Goal: Task Accomplishment & Management: Use online tool/utility

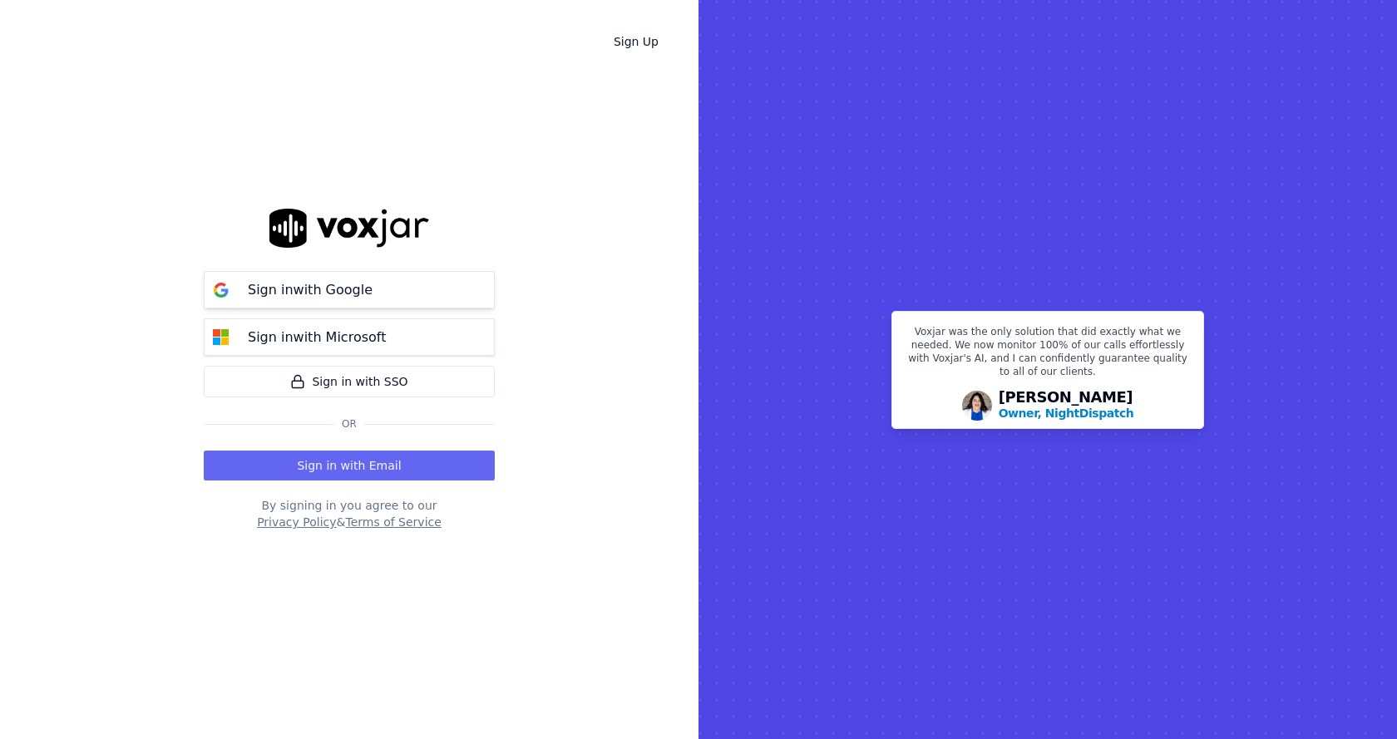
click at [427, 294] on button "Sign in with Google" at bounding box center [349, 289] width 291 height 37
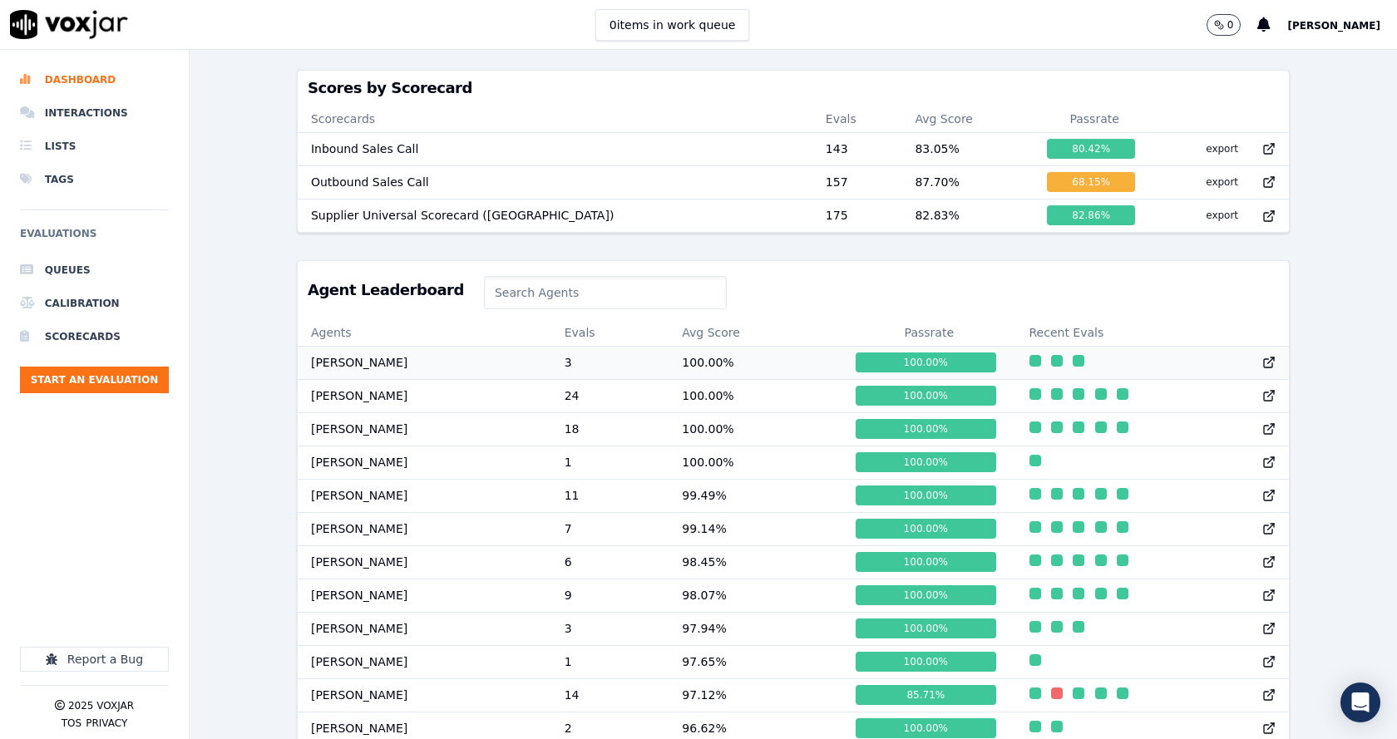
scroll to position [499, 0]
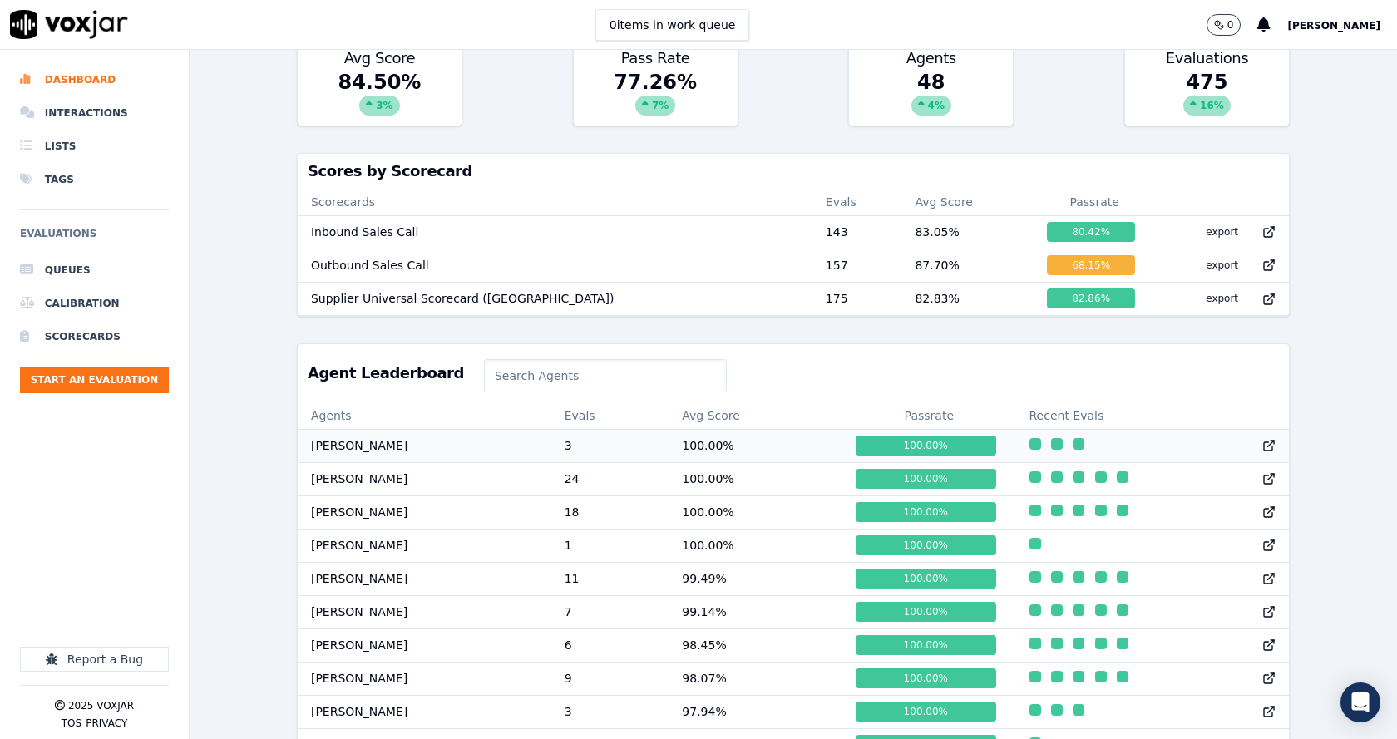
click at [395, 462] on td "[PERSON_NAME]" at bounding box center [425, 445] width 254 height 33
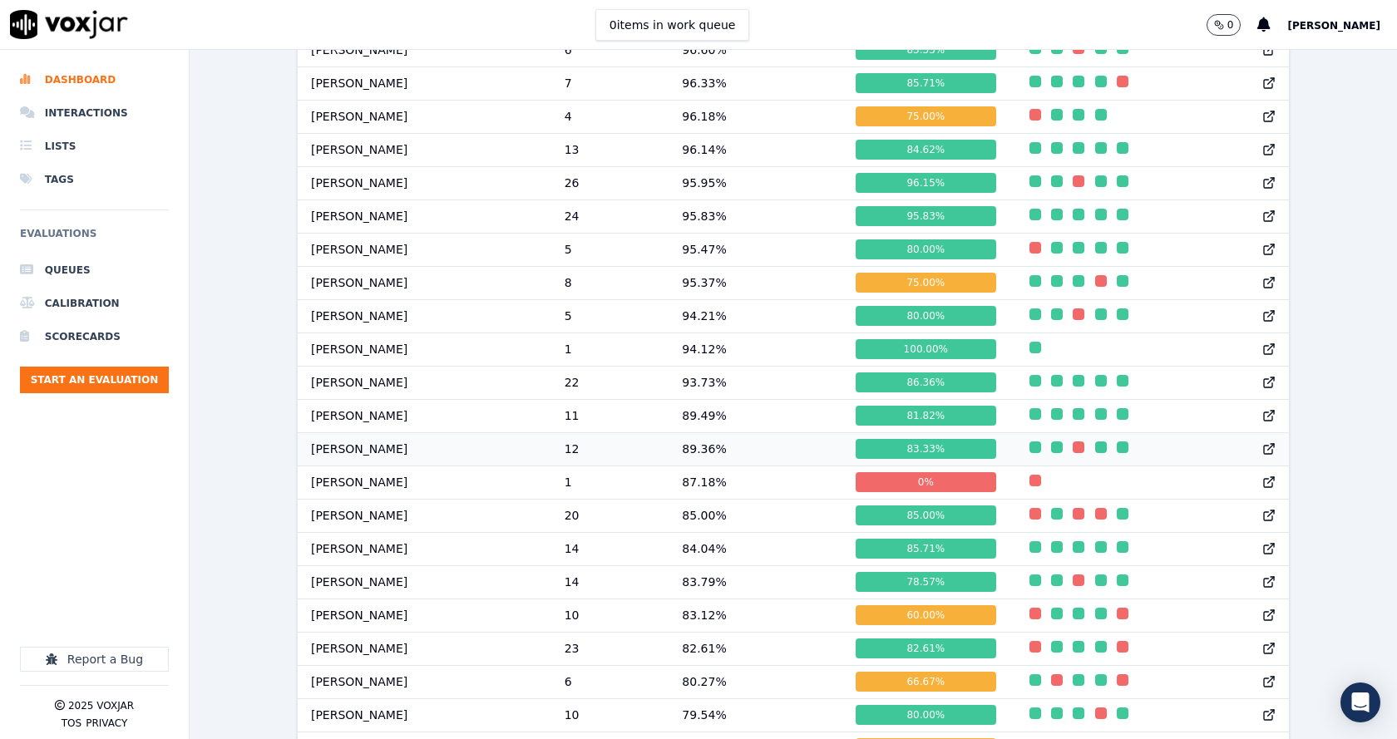
scroll to position [1331, 0]
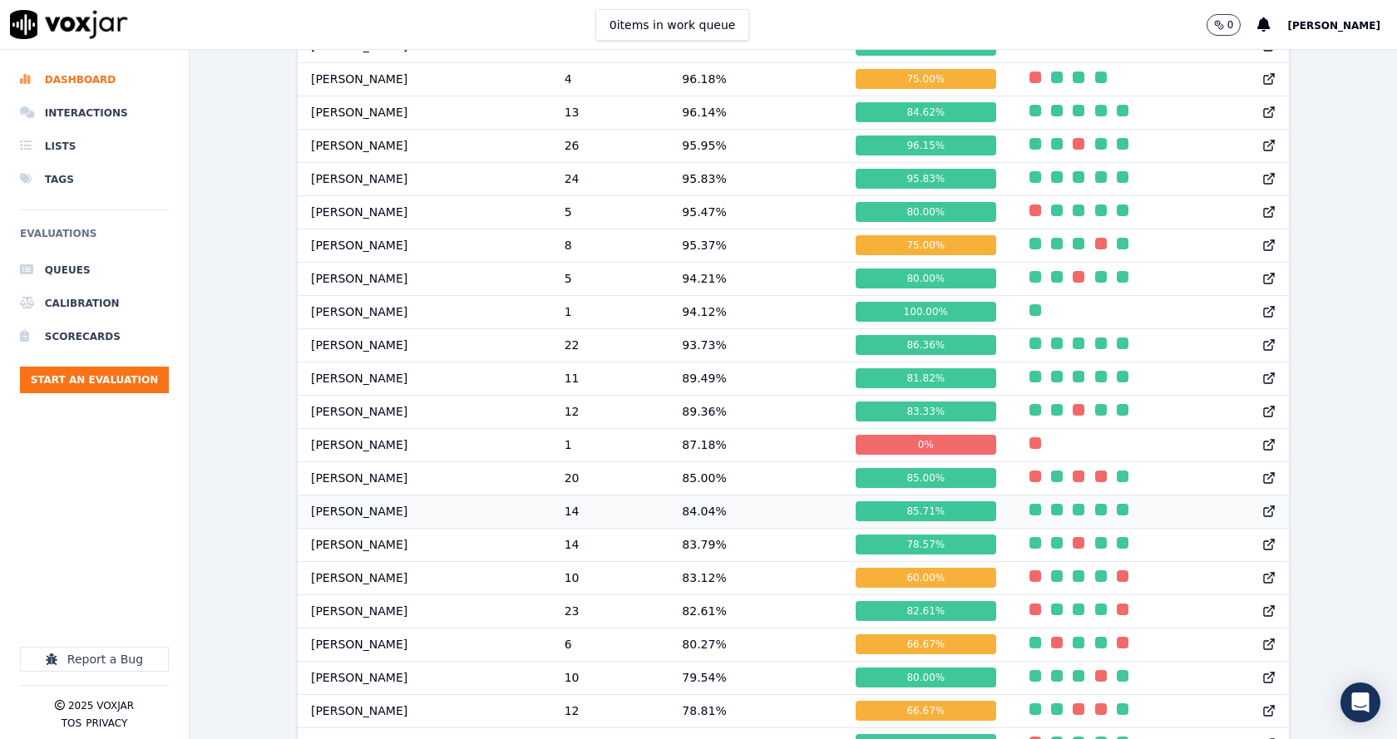
click at [692, 521] on td "84.04 %" at bounding box center [756, 511] width 174 height 33
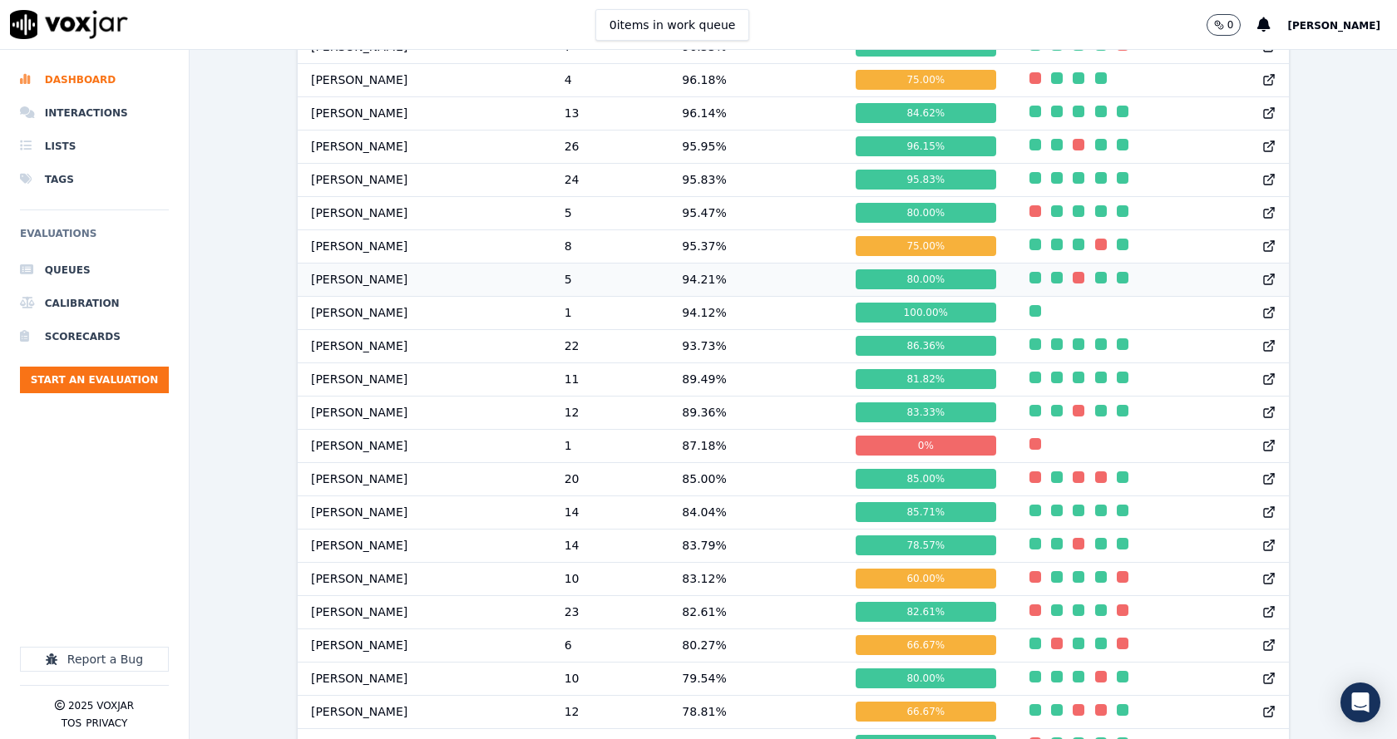
click at [371, 294] on td "Vincent Deshmukh" at bounding box center [425, 279] width 254 height 33
click at [669, 522] on td "14" at bounding box center [610, 512] width 118 height 33
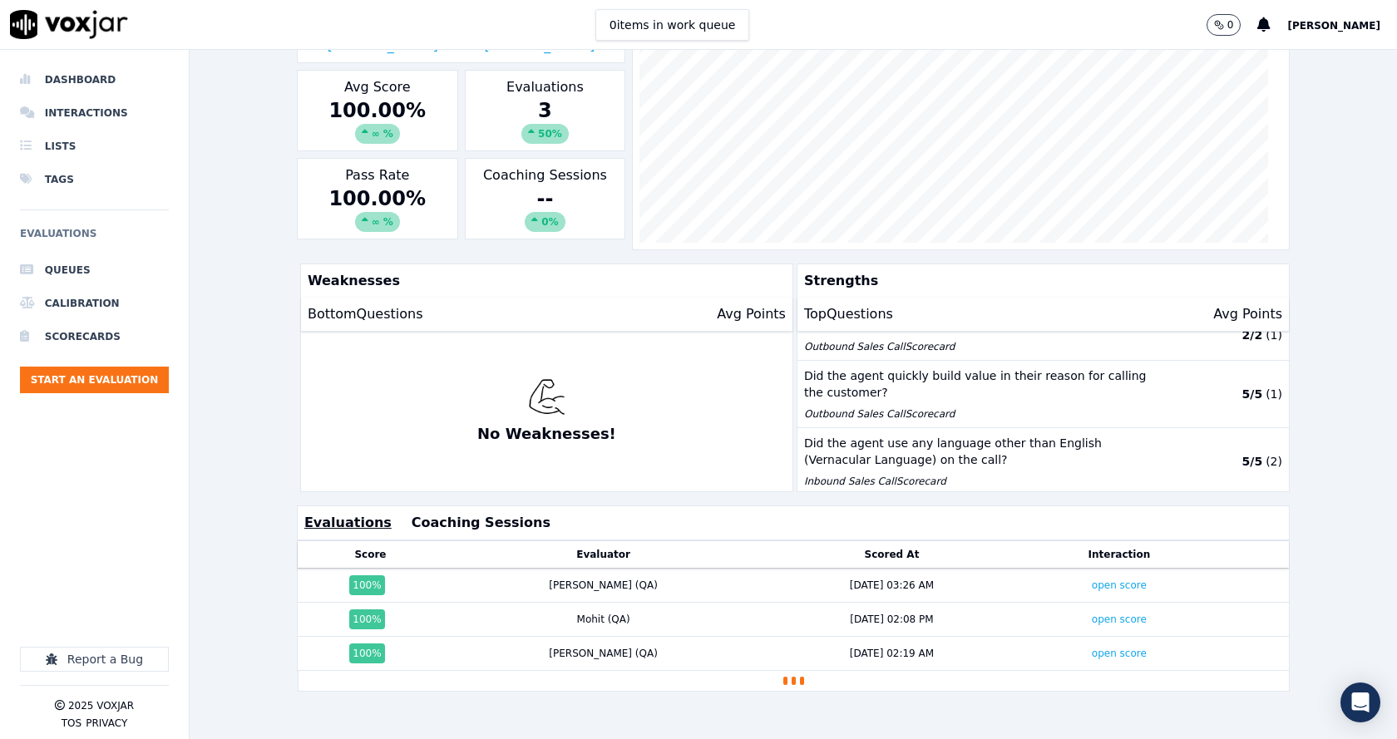
scroll to position [369, 0]
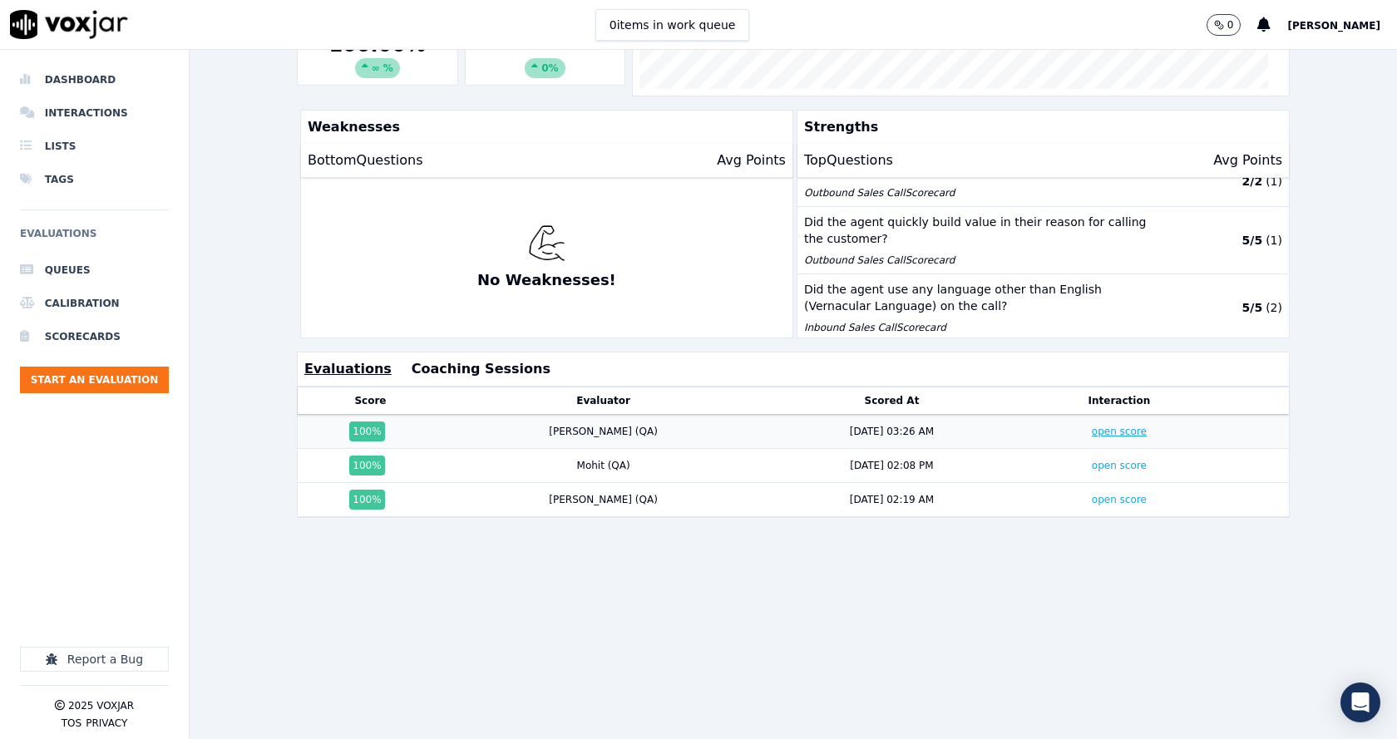
click at [1092, 426] on link "open score" at bounding box center [1119, 432] width 55 height 12
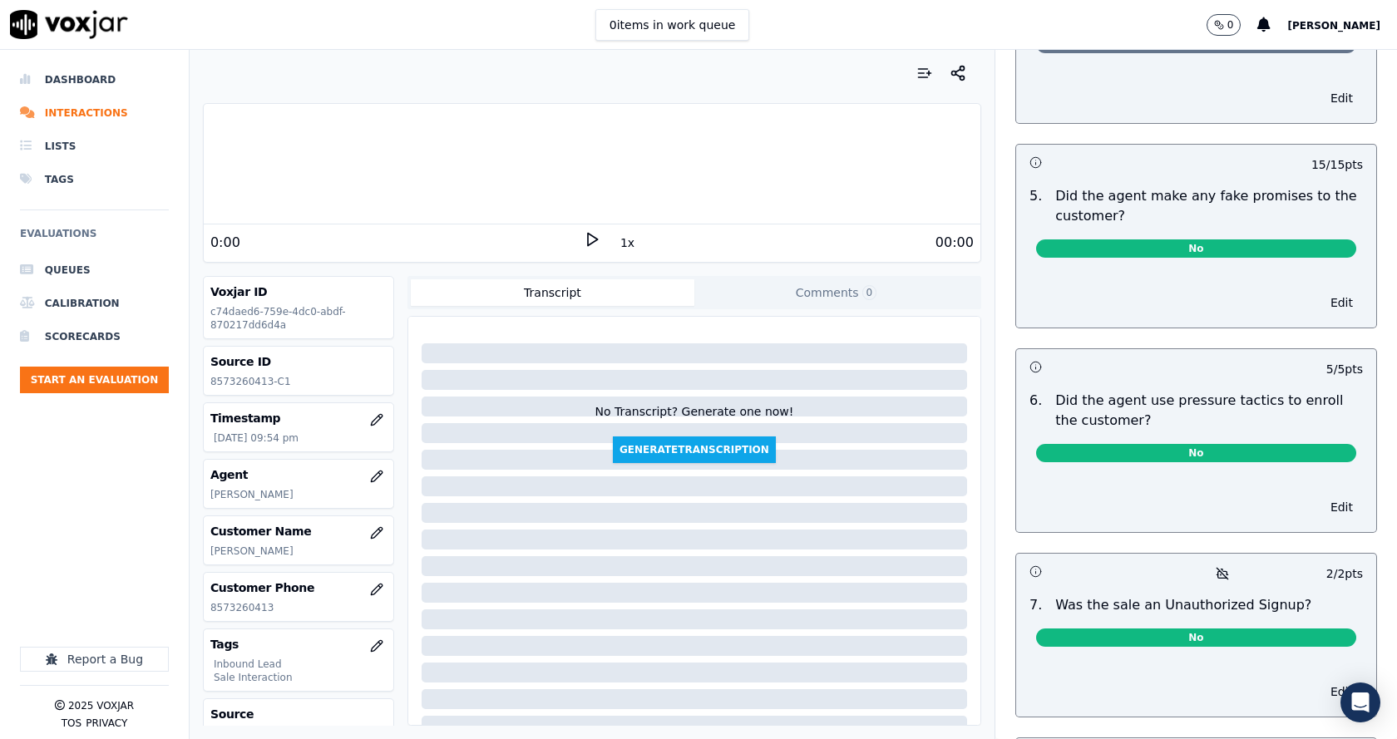
scroll to position [4492, 0]
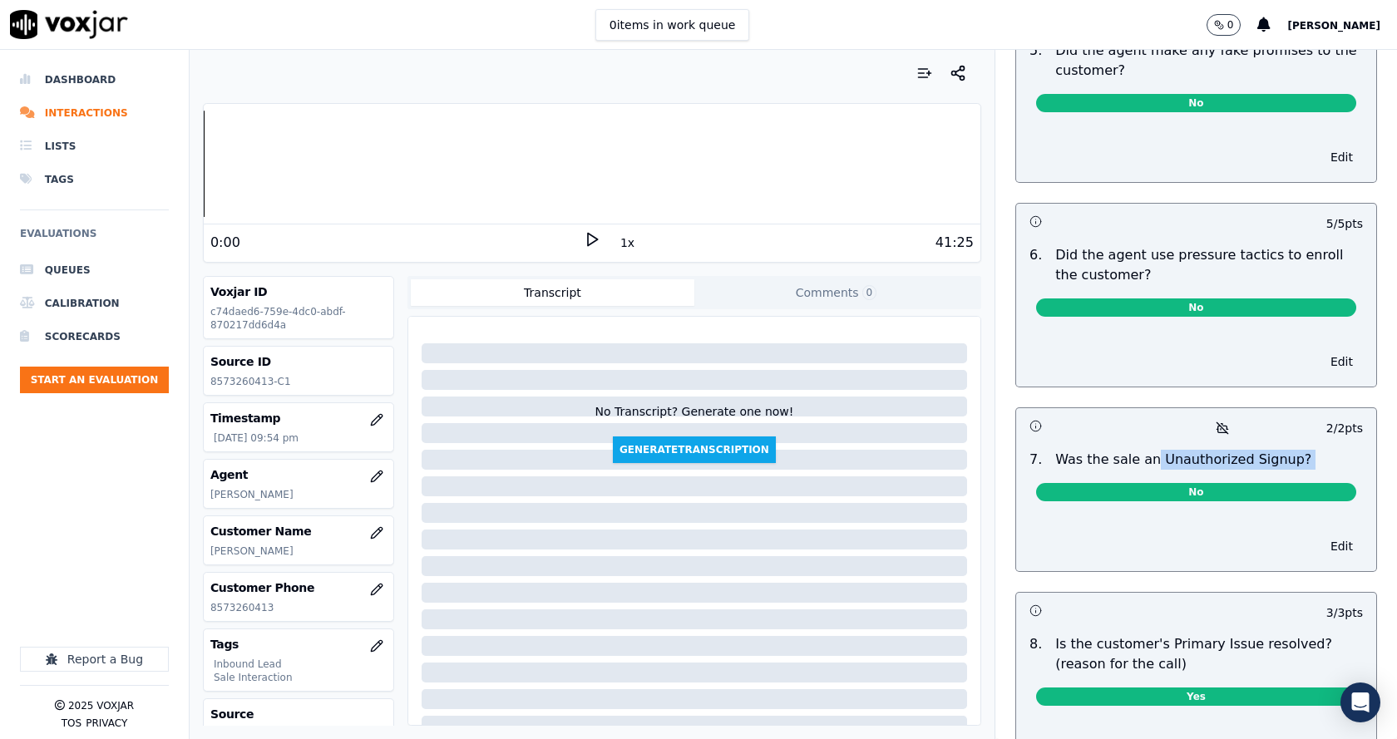
drag, startPoint x: 1129, startPoint y: 416, endPoint x: 1280, endPoint y: 469, distance: 160.5
click at [1284, 443] on div "7 . Was the sale an Unauthorized Signup? No" at bounding box center [1196, 479] width 360 height 72
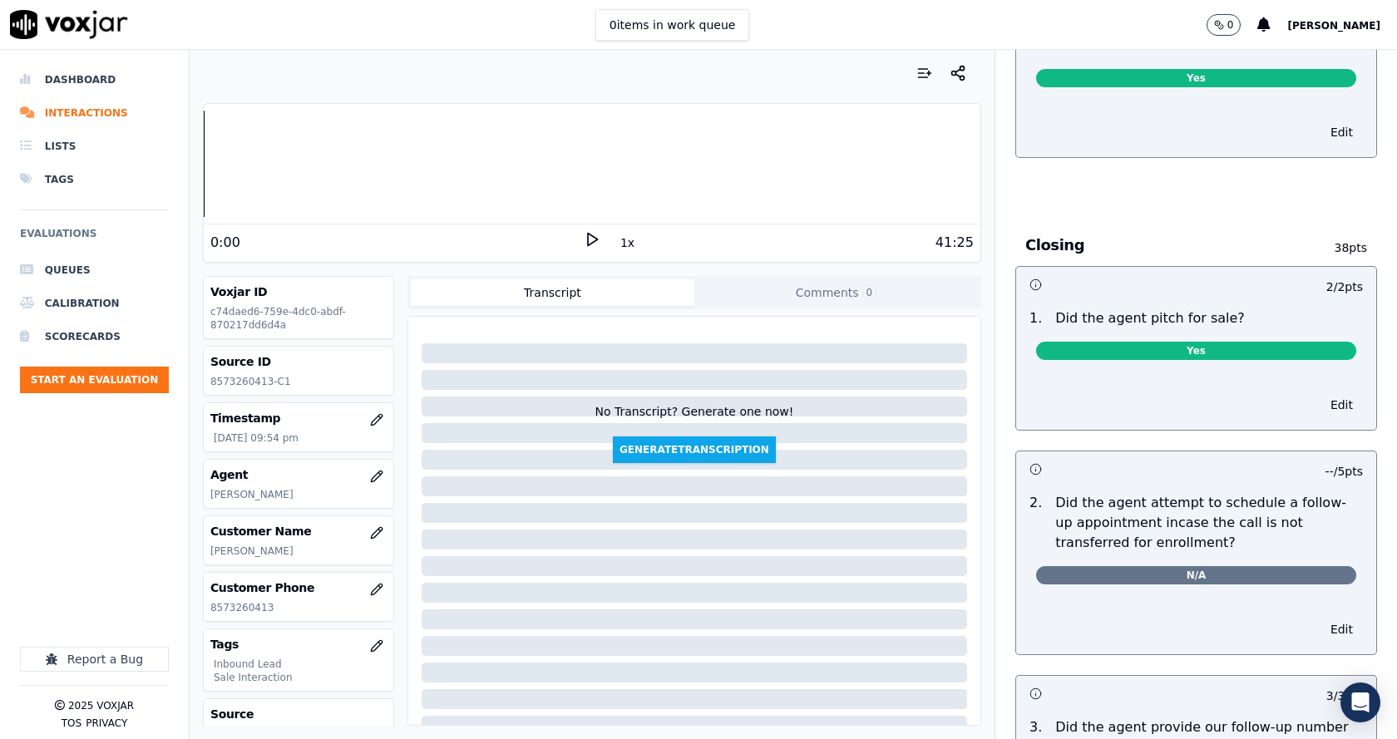
scroll to position [3339, 0]
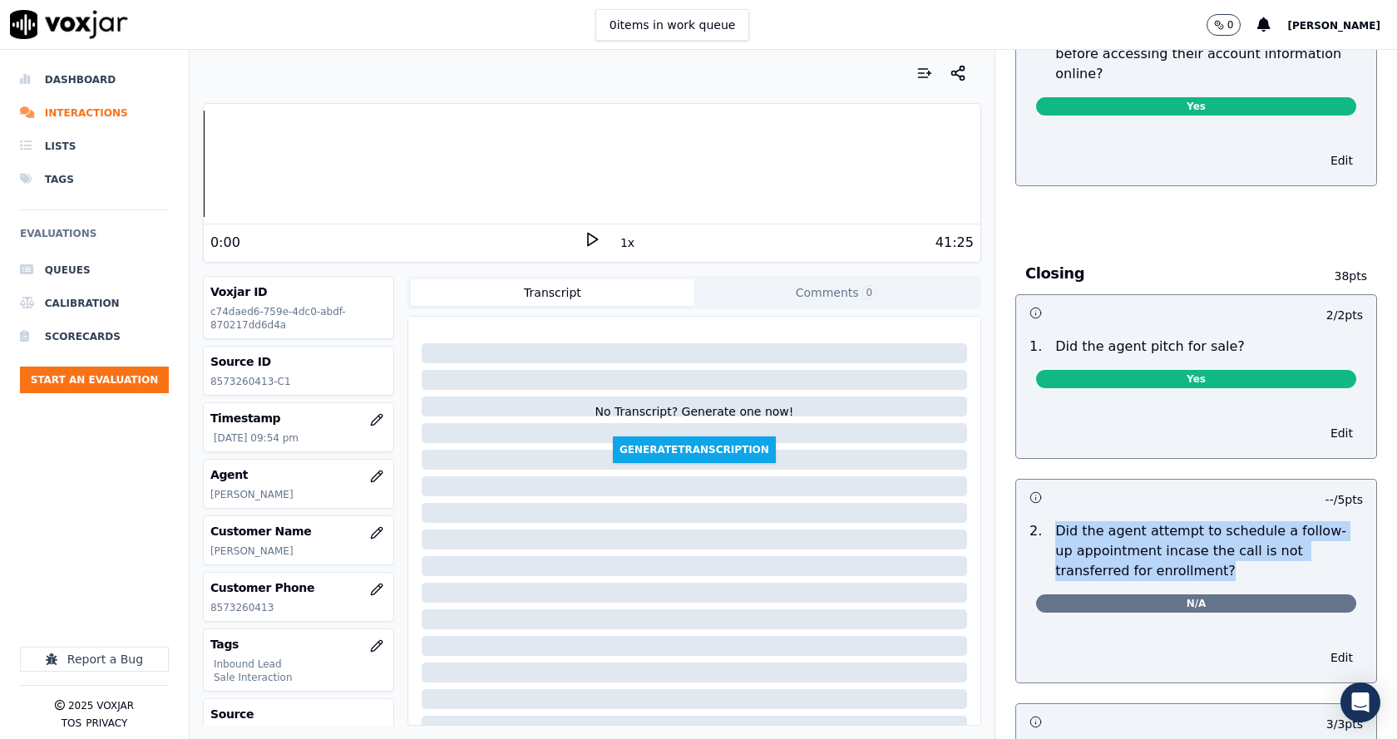
drag, startPoint x: 1036, startPoint y: 494, endPoint x: 1148, endPoint y: 535, distance: 119.5
click at [1146, 537] on p "Did the agent attempt to schedule a follow-up appointment incase the call is no…" at bounding box center [1210, 552] width 308 height 60
click at [1148, 535] on p "Did the agent attempt to schedule a follow-up appointment incase the call is no…" at bounding box center [1210, 552] width 308 height 60
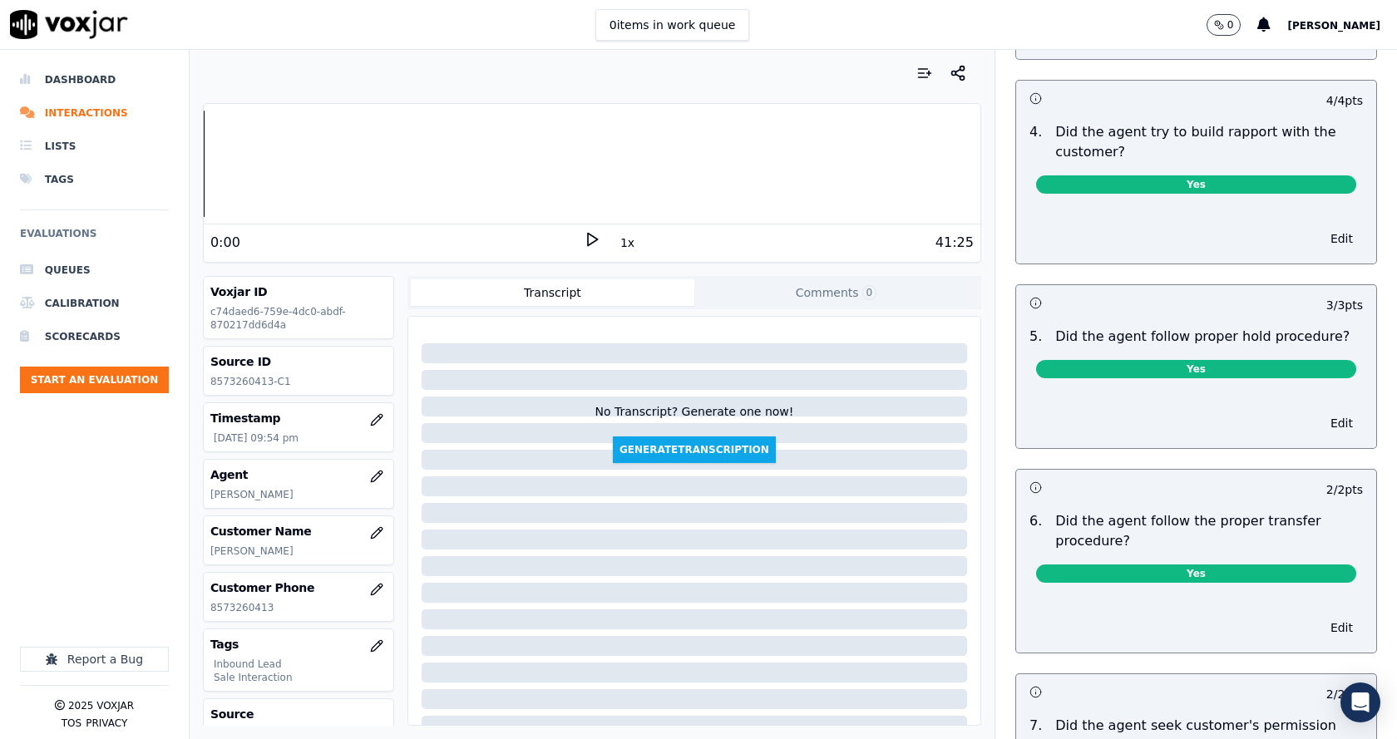
scroll to position [2590, 0]
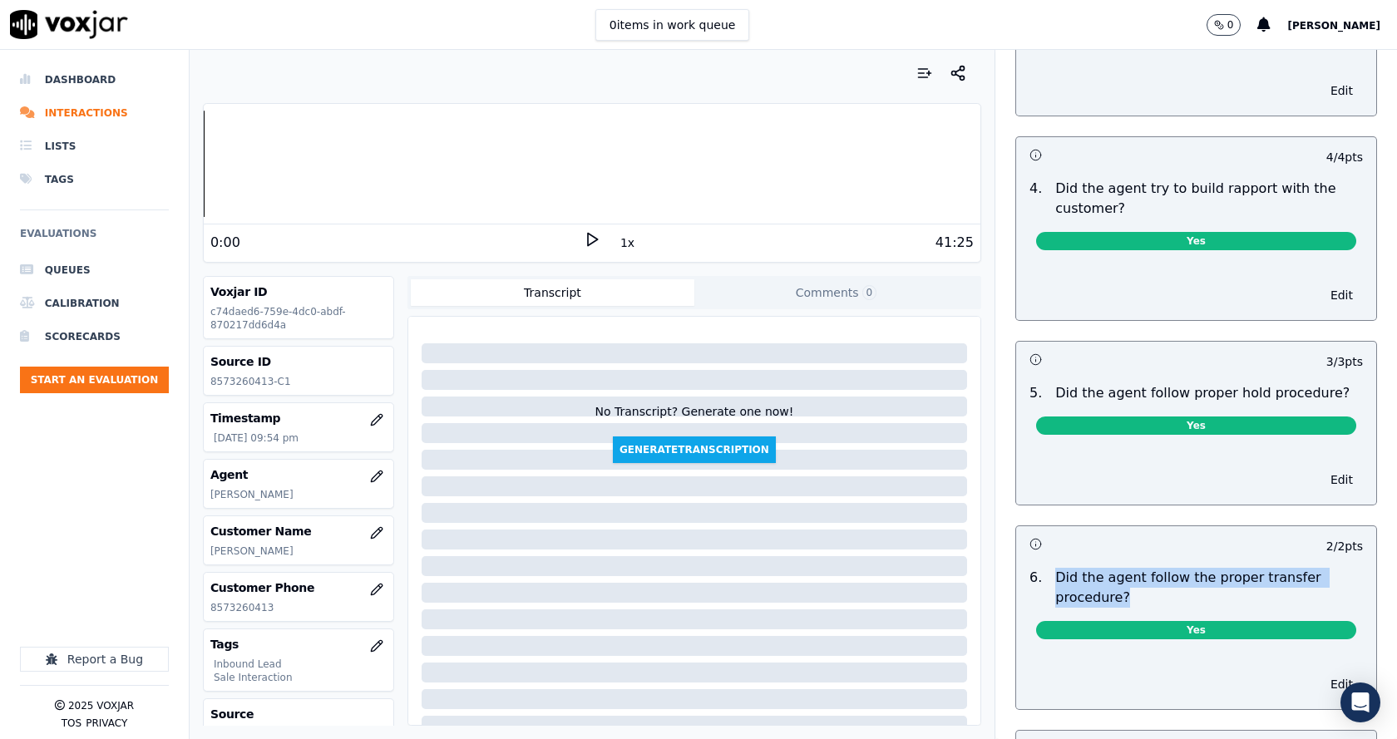
drag, startPoint x: 1103, startPoint y: 571, endPoint x: 1040, endPoint y: 560, distance: 64.3
click at [1056, 568] on p "Did the agent follow the proper transfer procedure?" at bounding box center [1210, 588] width 308 height 40
click at [1148, 576] on p "Did the agent follow the proper transfer procedure?" at bounding box center [1210, 588] width 308 height 40
drag, startPoint x: 1148, startPoint y: 576, endPoint x: 1042, endPoint y: 559, distance: 107.1
click at [1056, 568] on p "Did the agent follow the proper transfer procedure?" at bounding box center [1210, 588] width 308 height 40
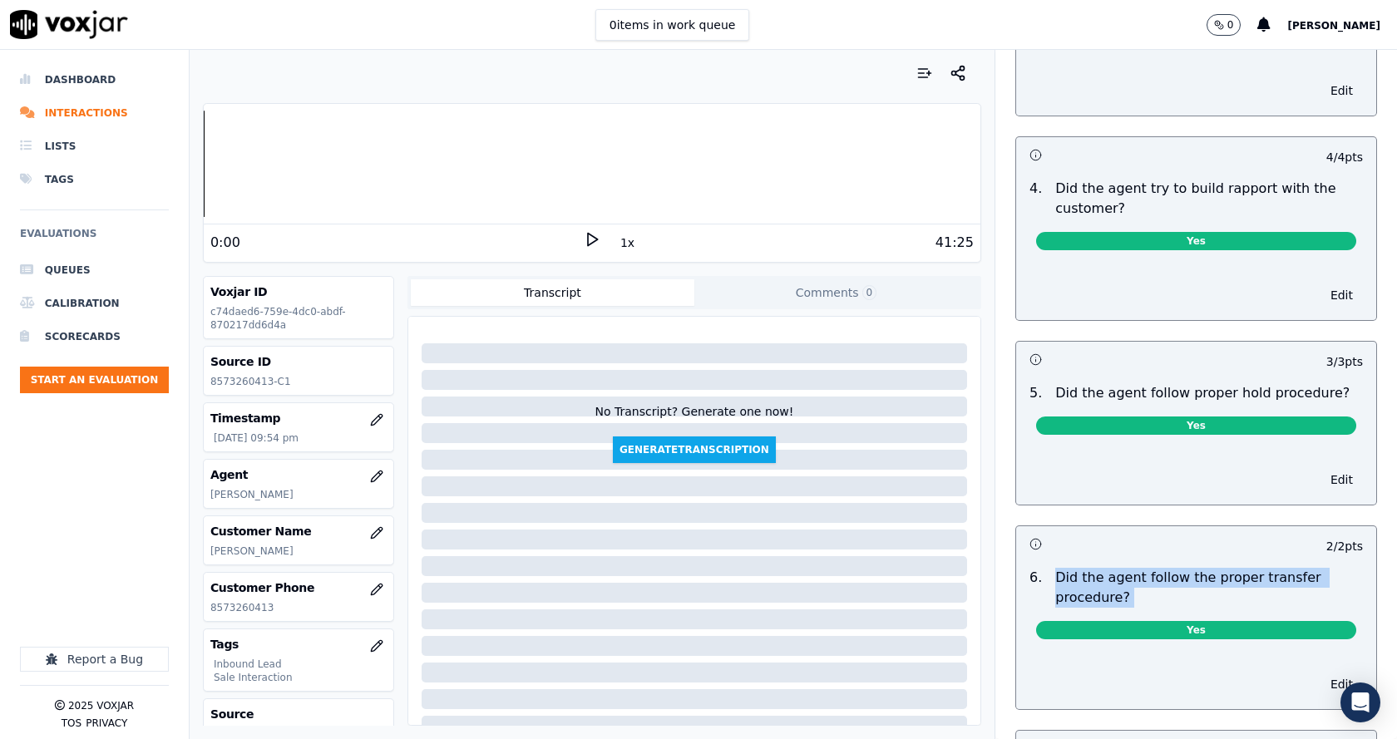
click at [1130, 574] on p "Did the agent follow the proper transfer procedure?" at bounding box center [1210, 588] width 308 height 40
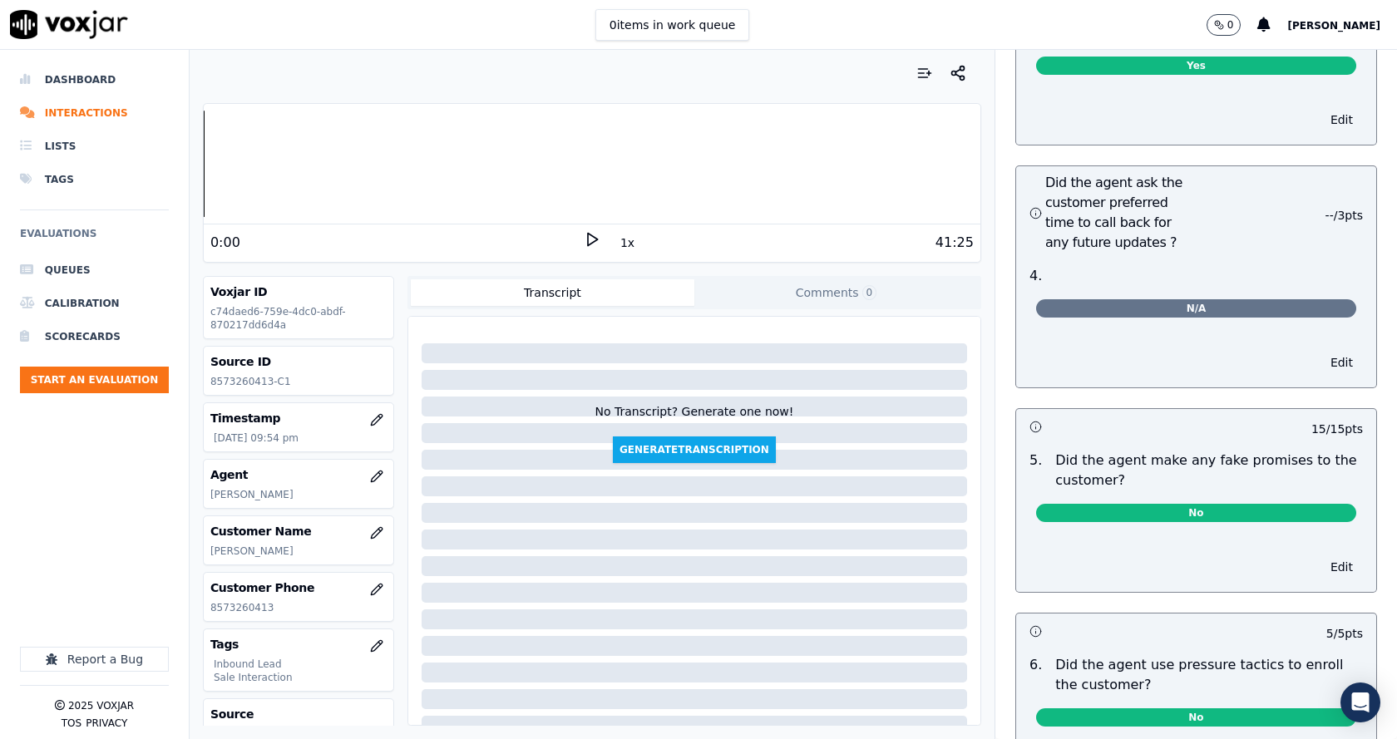
scroll to position [4586, 0]
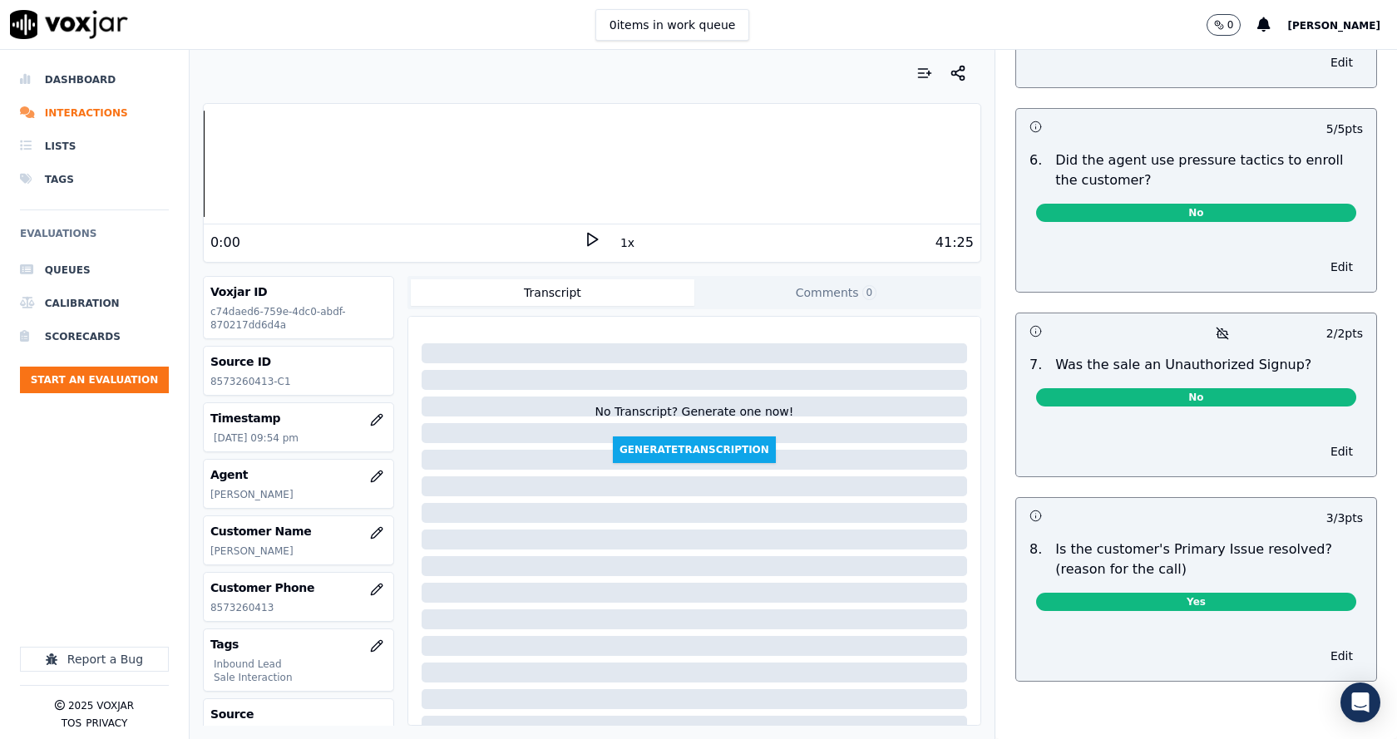
click at [1189, 355] on p "Was the sale an Unauthorized Signup?" at bounding box center [1184, 365] width 256 height 20
click at [1246, 355] on p "Was the sale an Unauthorized Signup?" at bounding box center [1184, 365] width 256 height 20
drag, startPoint x: 1271, startPoint y: 331, endPoint x: 1183, endPoint y: 332, distance: 88.2
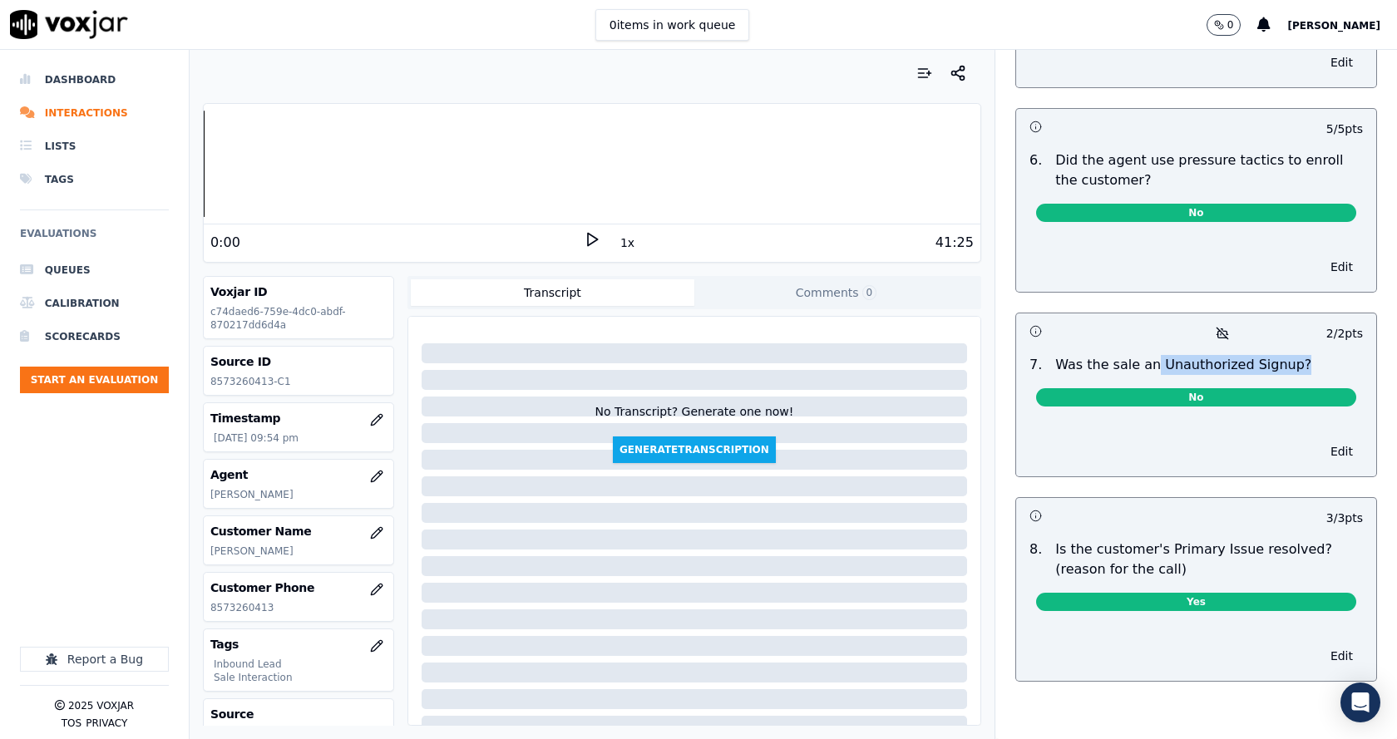
click at [1127, 355] on div "7 . Was the sale an Unauthorized Signup?" at bounding box center [1196, 365] width 347 height 20
click at [1187, 355] on p "Was the sale an Unauthorized Signup?" at bounding box center [1184, 365] width 256 height 20
click at [1188, 355] on p "Was the sale an Unauthorized Signup?" at bounding box center [1184, 365] width 256 height 20
click at [1283, 355] on div "7 . Was the sale an Unauthorized Signup?" at bounding box center [1196, 365] width 347 height 20
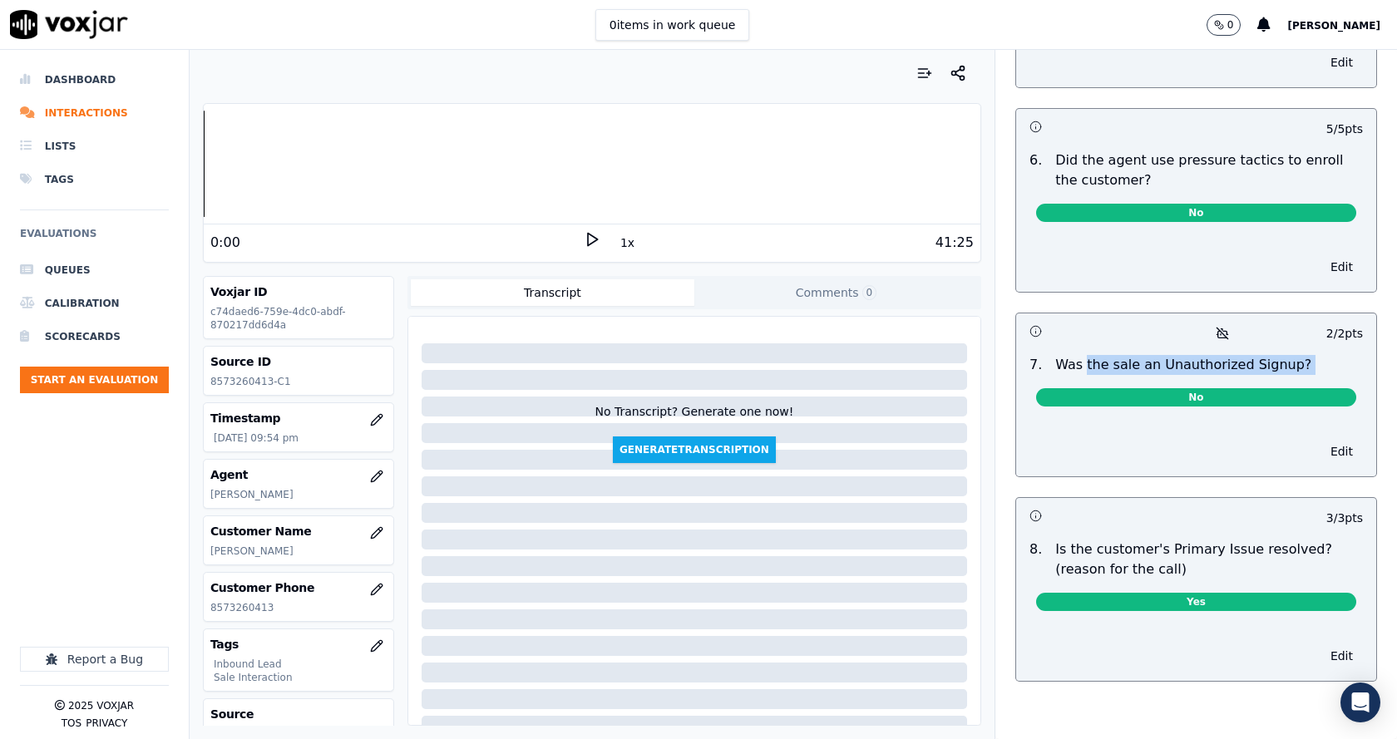
drag, startPoint x: 1200, startPoint y: 329, endPoint x: 1076, endPoint y: 329, distance: 123.9
click at [1076, 355] on div "7 . Was the sale an Unauthorized Signup?" at bounding box center [1196, 365] width 347 height 20
click at [1155, 355] on p "Was the sale an Unauthorized Signup?" at bounding box center [1184, 365] width 256 height 20
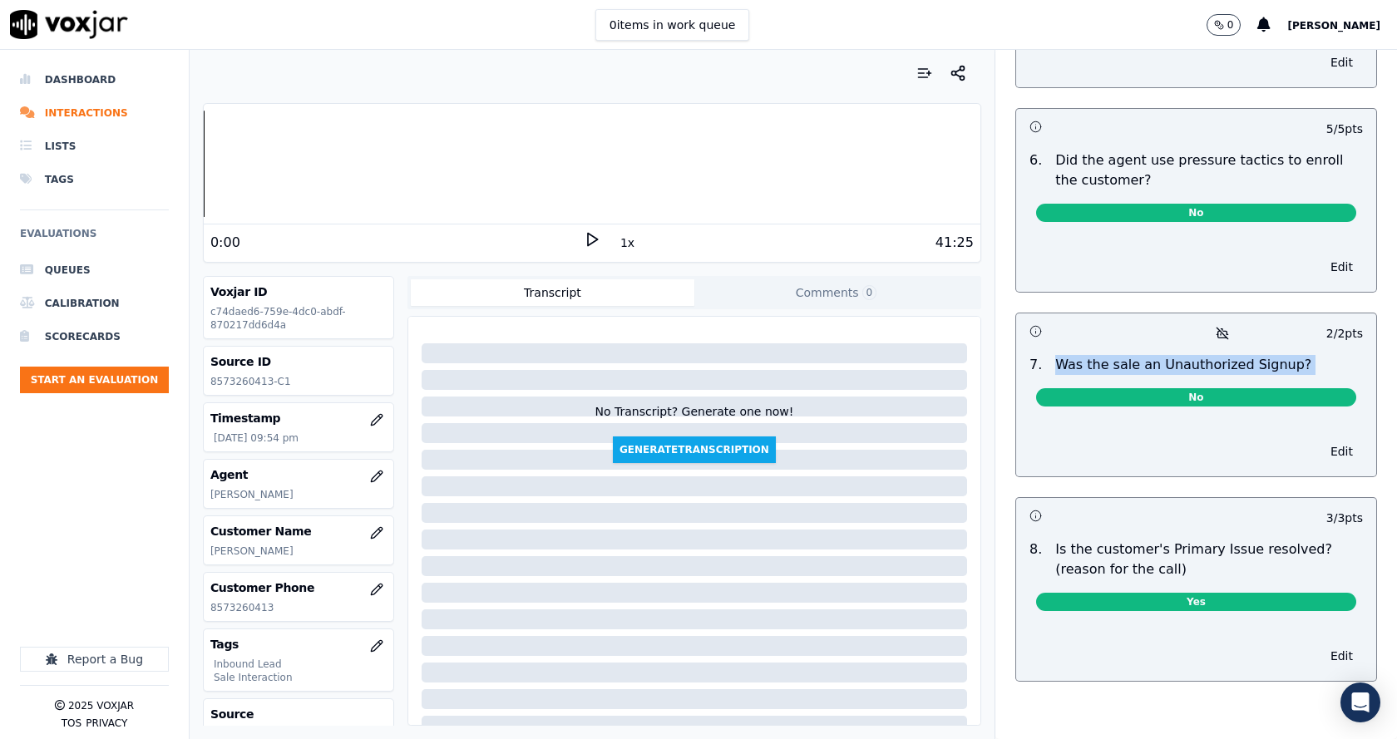
click at [1274, 349] on div "7 . Was the sale an Unauthorized Signup? No" at bounding box center [1196, 385] width 360 height 72
drag, startPoint x: 1268, startPoint y: 332, endPoint x: 1085, endPoint y: 321, distance: 184.1
click at [1085, 355] on div "7 . Was the sale an Unauthorized Signup?" at bounding box center [1196, 365] width 347 height 20
click at [1146, 355] on p "Was the sale an Unauthorized Signup?" at bounding box center [1184, 365] width 256 height 20
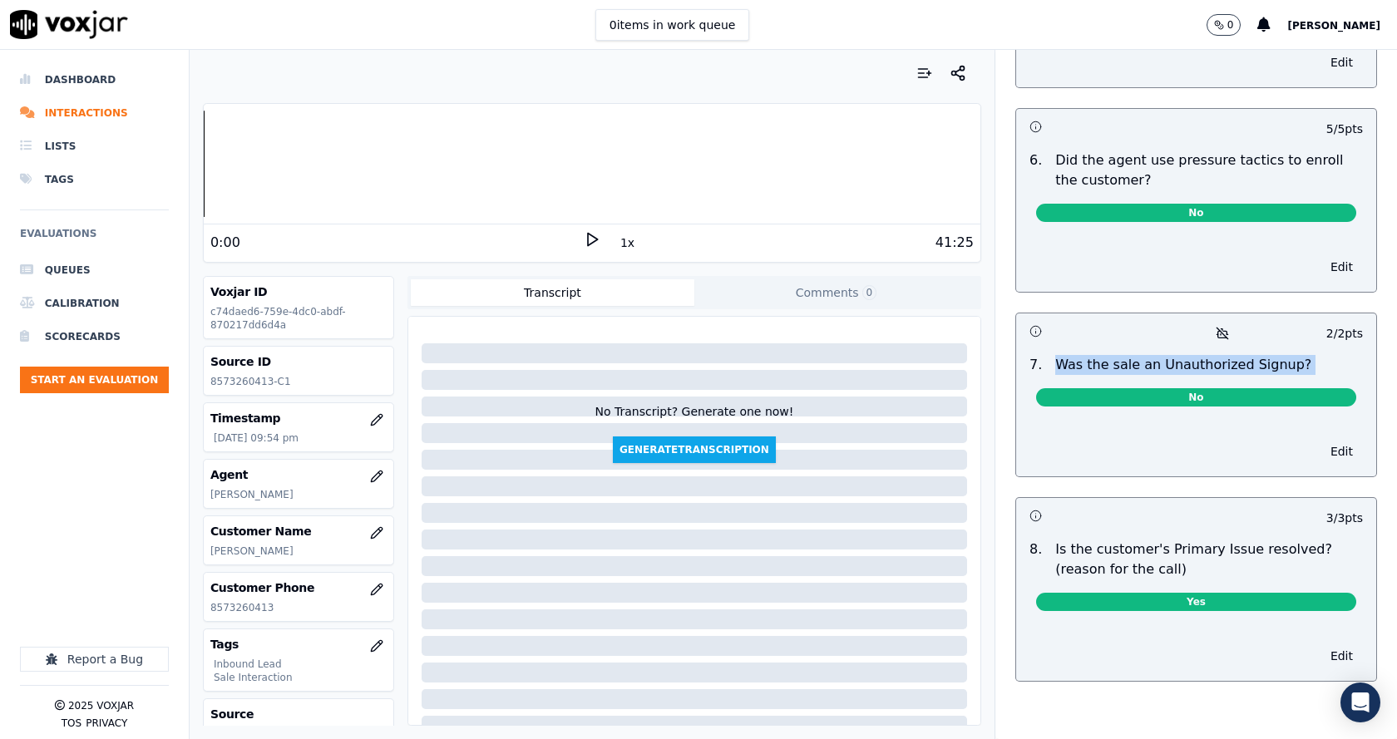
click at [1146, 355] on p "Was the sale an Unauthorized Signup?" at bounding box center [1184, 365] width 256 height 20
click at [1262, 355] on div "Was the sale an Unauthorized Signup?" at bounding box center [1183, 365] width 269 height 20
drag, startPoint x: 1262, startPoint y: 329, endPoint x: 1110, endPoint y: 325, distance: 151.4
click at [1110, 355] on div "Was the sale an Unauthorized Signup?" at bounding box center [1183, 365] width 269 height 20
click at [1164, 355] on p "Was the sale an Unauthorized Signup?" at bounding box center [1184, 365] width 256 height 20
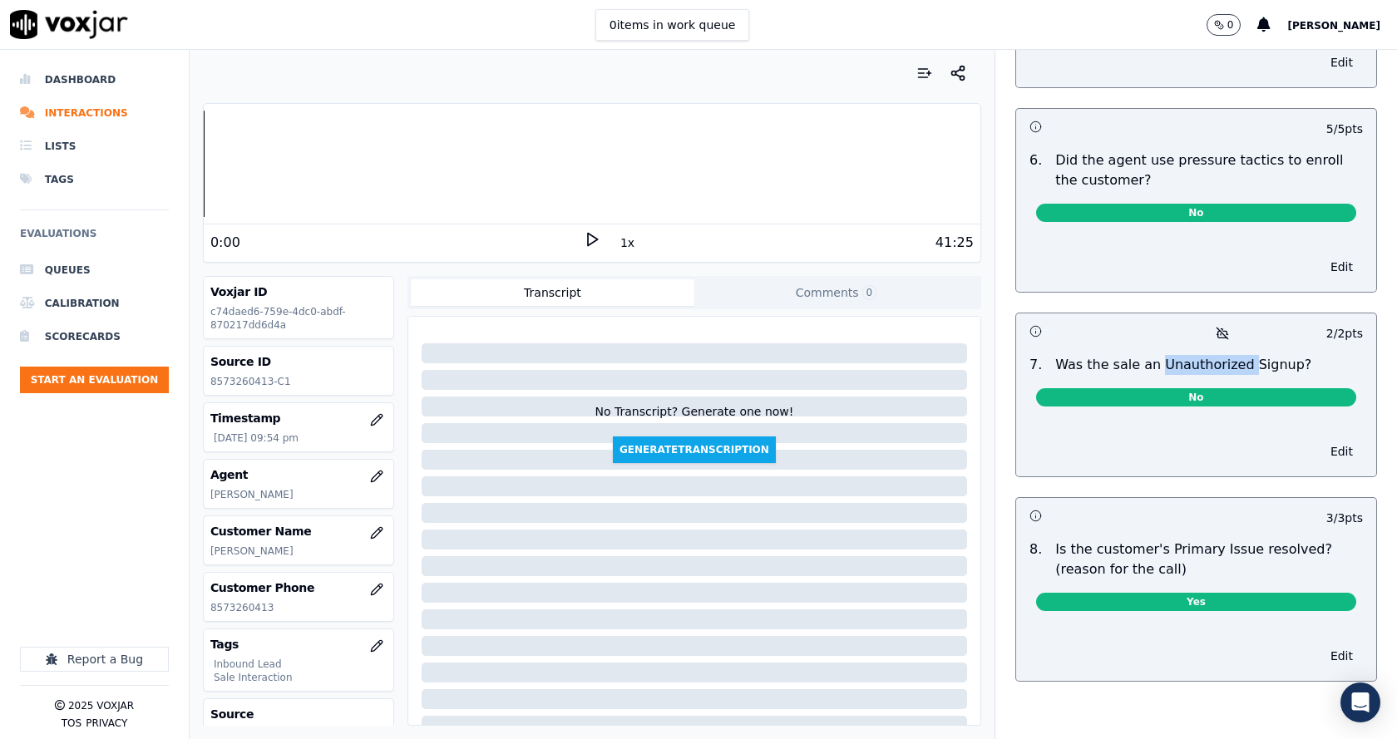
click at [1164, 355] on p "Was the sale an Unauthorized Signup?" at bounding box center [1184, 365] width 256 height 20
click at [1239, 355] on p "Was the sale an Unauthorized Signup?" at bounding box center [1184, 365] width 256 height 20
click at [1253, 355] on p "Was the sale an Unauthorized Signup?" at bounding box center [1184, 365] width 256 height 20
drag, startPoint x: 1266, startPoint y: 325, endPoint x: 1026, endPoint y: 325, distance: 239.5
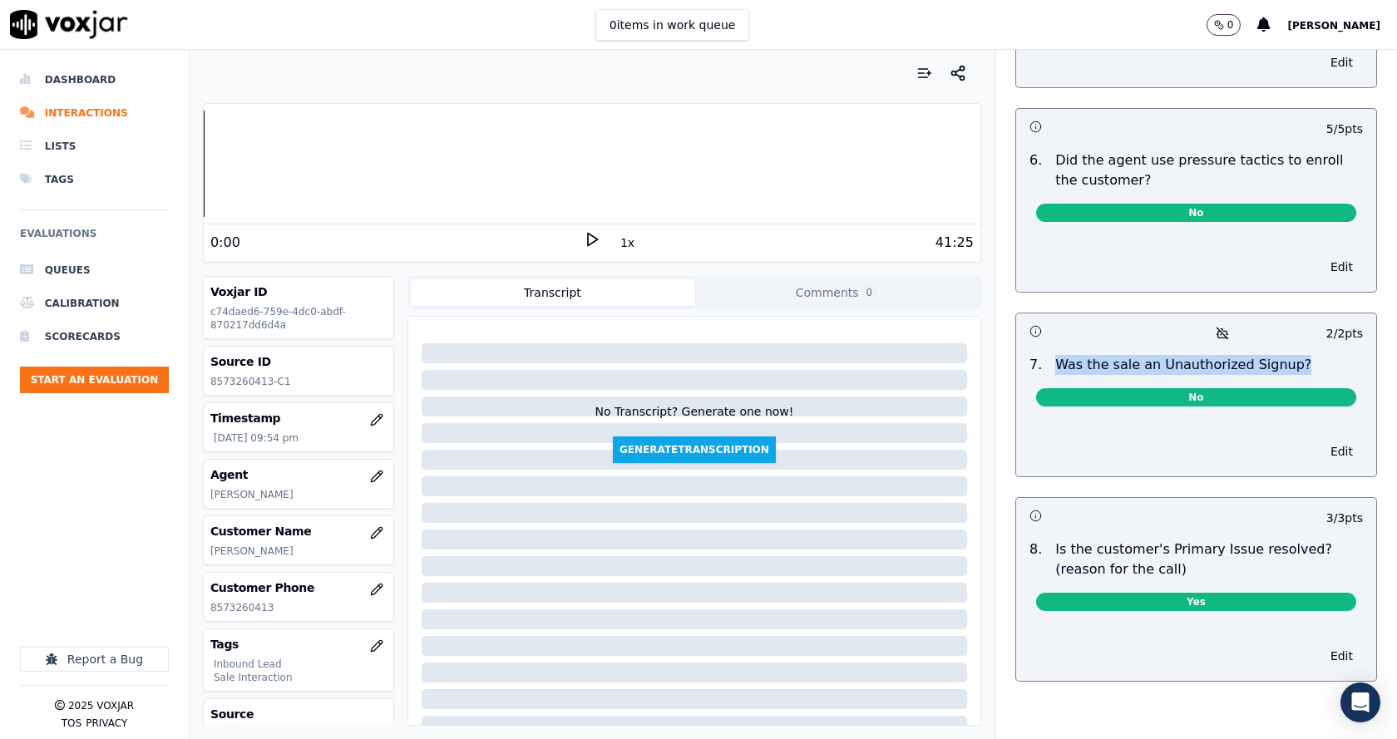
click at [1026, 355] on div "7 . Was the sale an Unauthorized Signup?" at bounding box center [1196, 365] width 347 height 20
click at [1092, 355] on p "Was the sale an Unauthorized Signup?" at bounding box center [1184, 365] width 256 height 20
drag, startPoint x: 1092, startPoint y: 325, endPoint x: 1246, endPoint y: 326, distance: 153.9
click at [1094, 355] on p "Was the sale an Unauthorized Signup?" at bounding box center [1184, 365] width 256 height 20
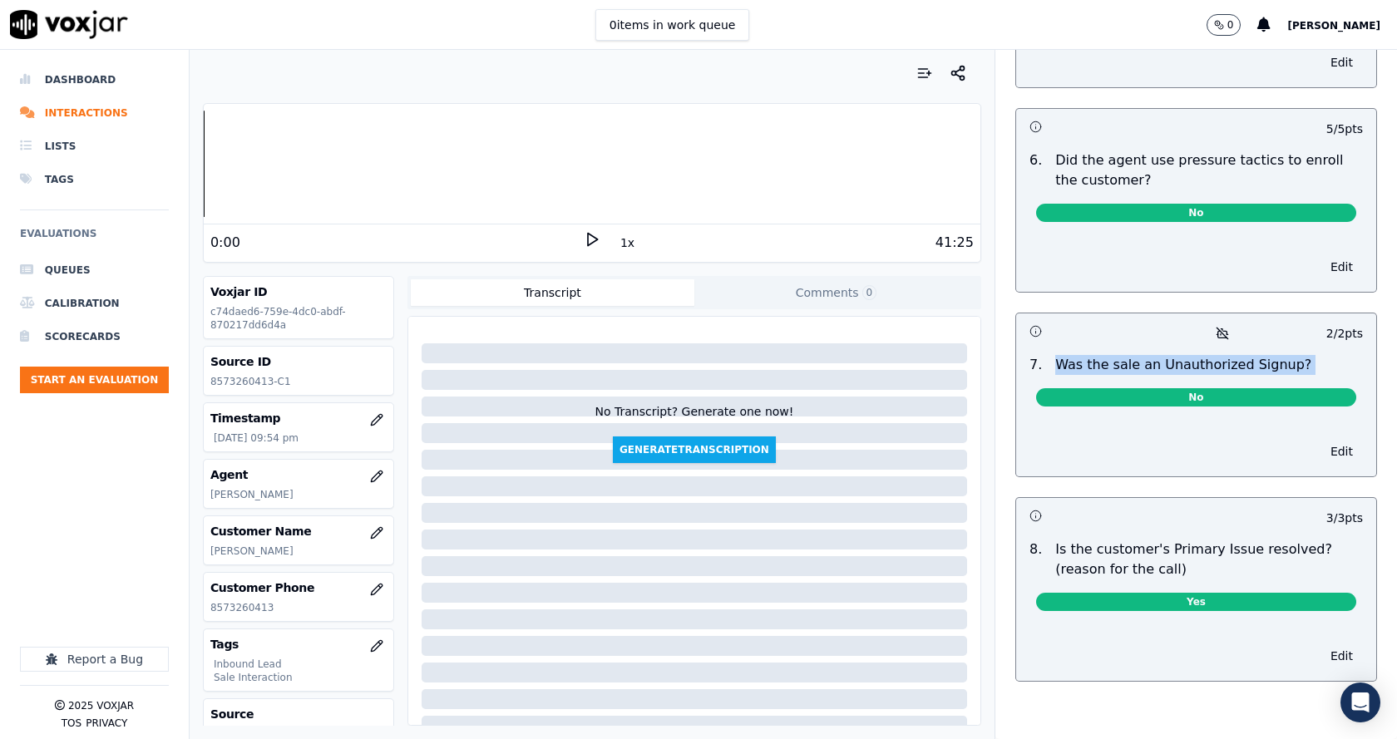
click at [1266, 355] on div "Was the sale an Unauthorized Signup?" at bounding box center [1183, 365] width 269 height 20
drag, startPoint x: 1266, startPoint y: 324, endPoint x: 1041, endPoint y: 324, distance: 224.6
click at [1049, 355] on div "Was the sale an Unauthorized Signup?" at bounding box center [1183, 365] width 269 height 20
click at [1124, 355] on p "Was the sale an Unauthorized Signup?" at bounding box center [1184, 365] width 256 height 20
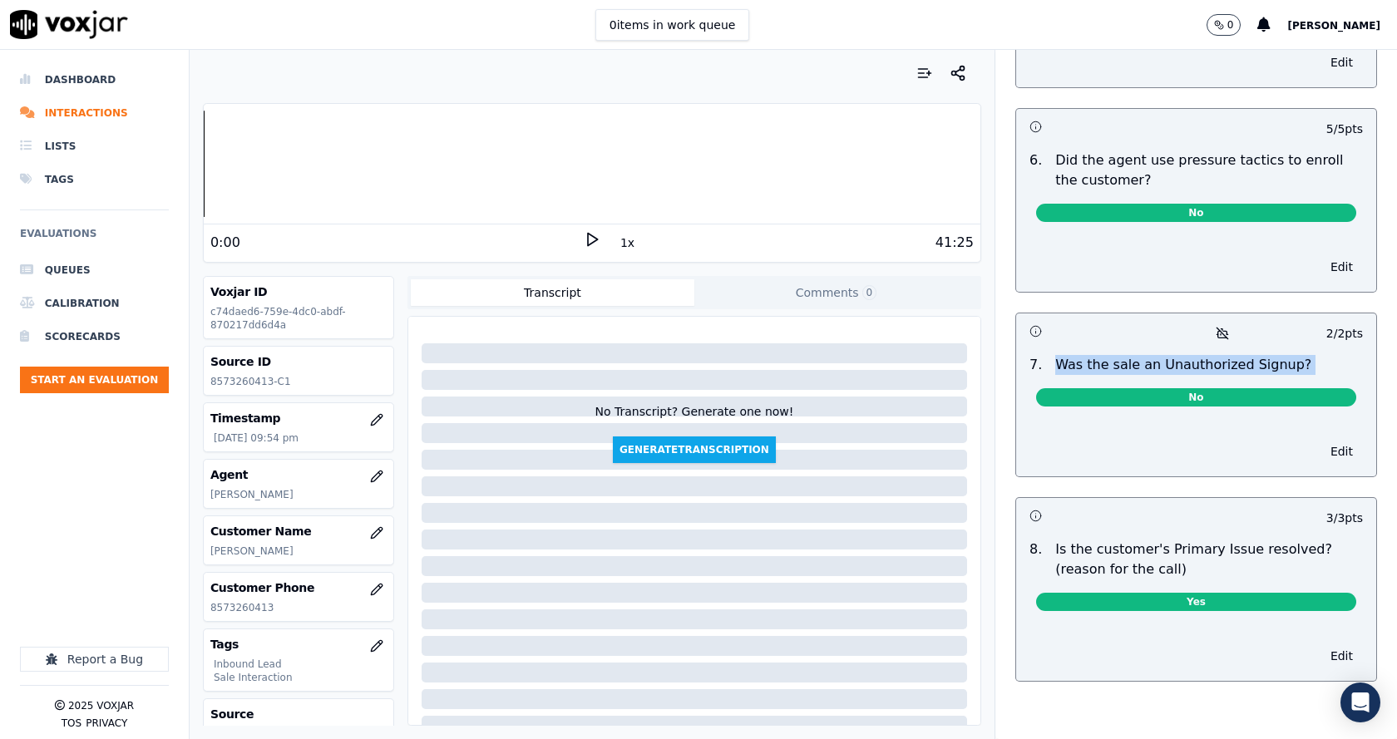
click at [1124, 355] on p "Was the sale an Unauthorized Signup?" at bounding box center [1184, 365] width 256 height 20
click at [1273, 355] on div "7 . Was the sale an Unauthorized Signup?" at bounding box center [1196, 365] width 347 height 20
drag, startPoint x: 1192, startPoint y: 324, endPoint x: 1040, endPoint y: 329, distance: 152.3
click at [1049, 355] on div "Was the sale an Unauthorized Signup?" at bounding box center [1183, 365] width 269 height 20
click at [1073, 355] on p "Was the sale an Unauthorized Signup?" at bounding box center [1184, 365] width 256 height 20
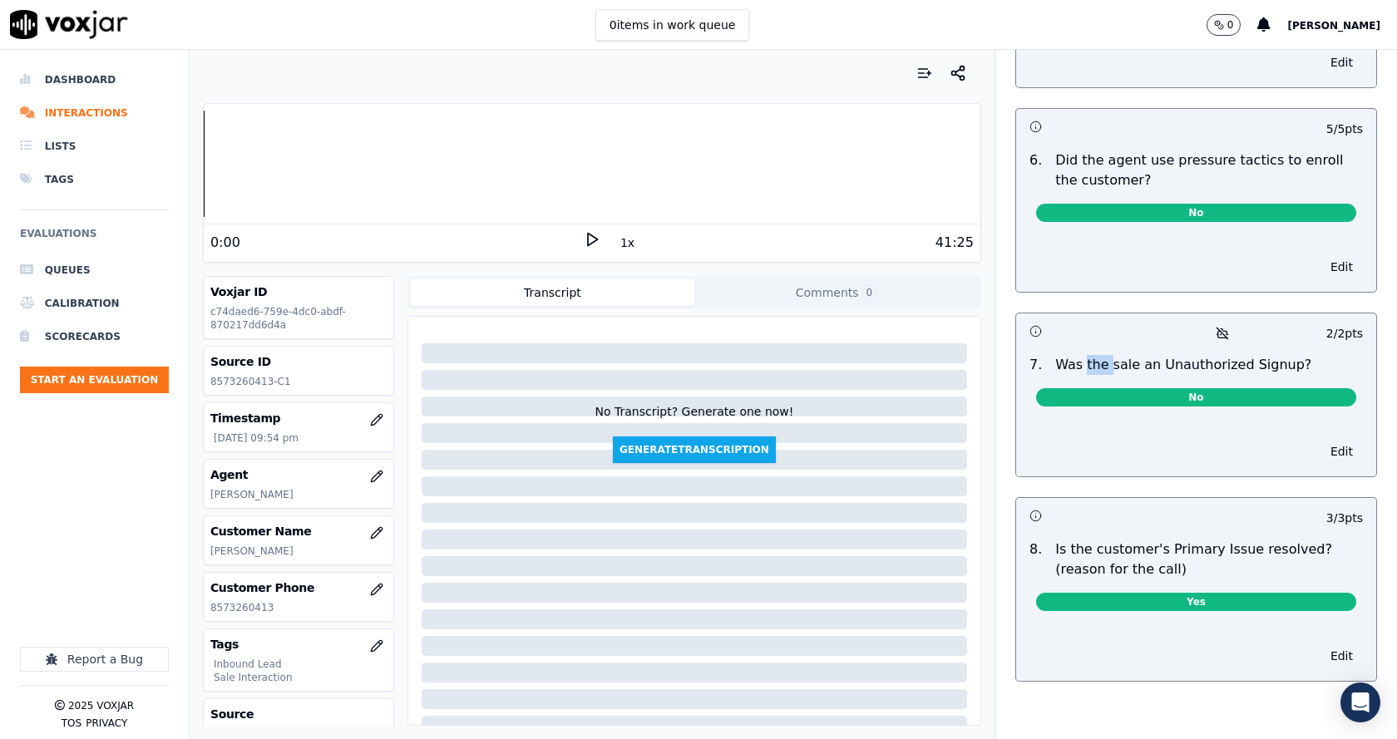
click at [1073, 355] on p "Was the sale an Unauthorized Signup?" at bounding box center [1184, 365] width 256 height 20
click at [1075, 355] on p "Was the sale an Unauthorized Signup?" at bounding box center [1184, 365] width 256 height 20
click at [1251, 355] on p "Was the sale an Unauthorized Signup?" at bounding box center [1184, 365] width 256 height 20
drag, startPoint x: 1268, startPoint y: 325, endPoint x: 1031, endPoint y: 327, distance: 237.1
click at [1049, 355] on div "Was the sale an Unauthorized Signup?" at bounding box center [1183, 365] width 269 height 20
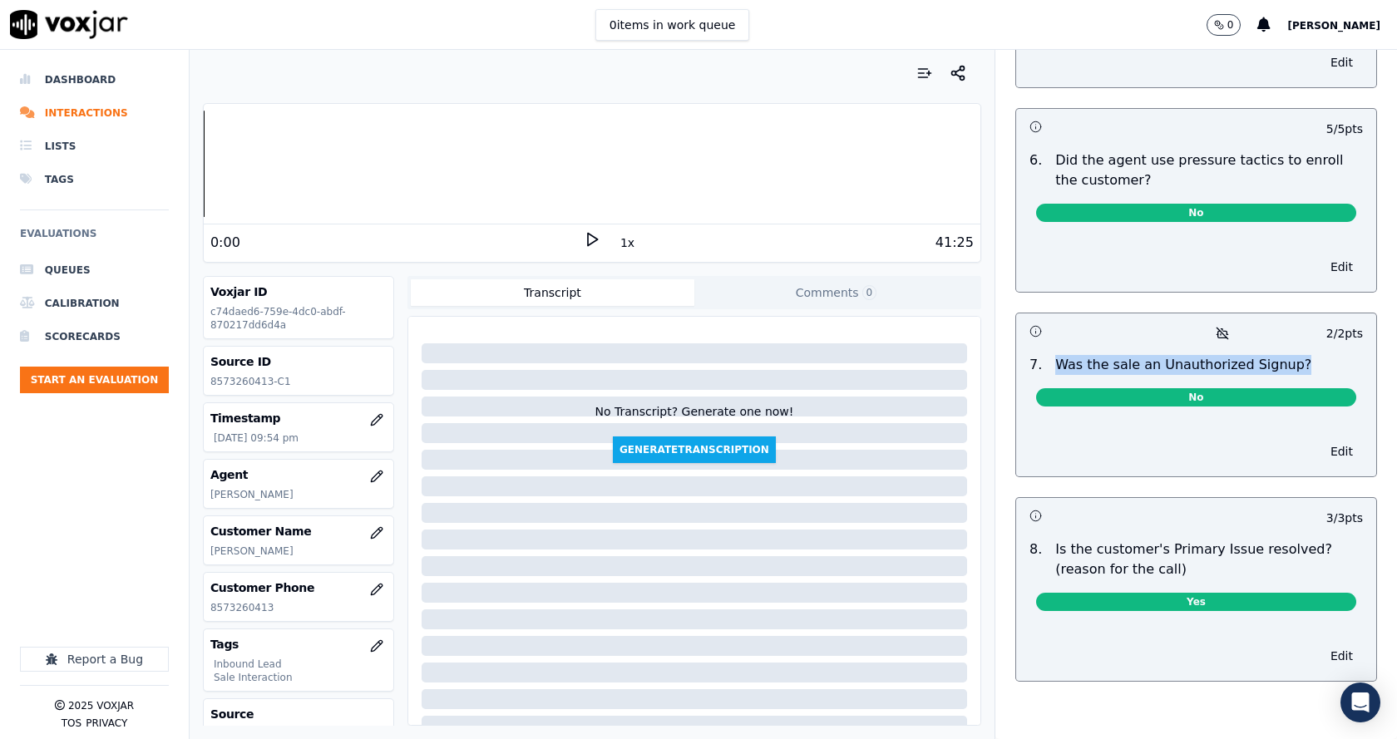
click at [1090, 355] on p "Was the sale an Unauthorized Signup?" at bounding box center [1184, 365] width 256 height 20
drag, startPoint x: 1090, startPoint y: 329, endPoint x: 1288, endPoint y: 330, distance: 198.8
click at [1091, 355] on p "Was the sale an Unauthorized Signup?" at bounding box center [1184, 365] width 256 height 20
click at [1289, 355] on div "7 . Was the sale an Unauthorized Signup?" at bounding box center [1196, 365] width 347 height 20
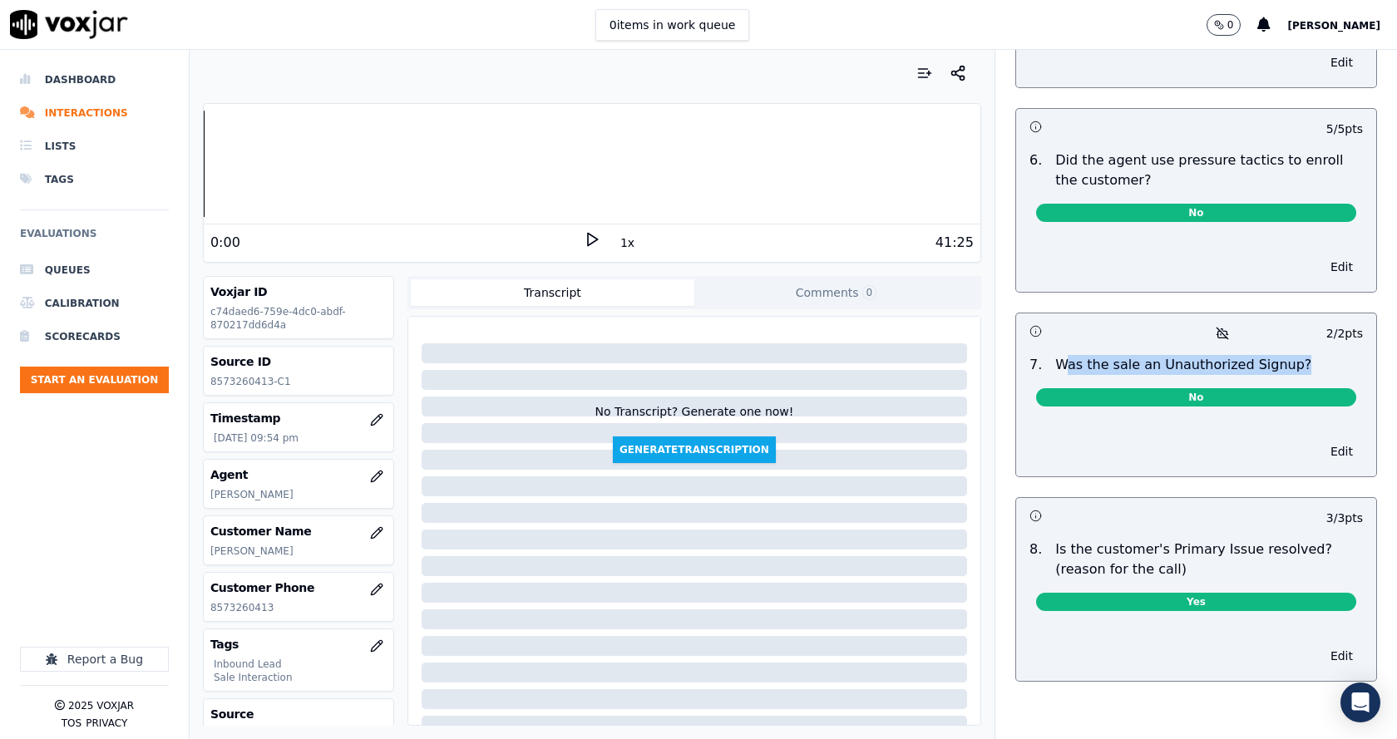
drag, startPoint x: 1237, startPoint y: 328, endPoint x: 1046, endPoint y: 320, distance: 190.6
click at [1046, 355] on div "7 . Was the sale an Unauthorized Signup?" at bounding box center [1196, 365] width 347 height 20
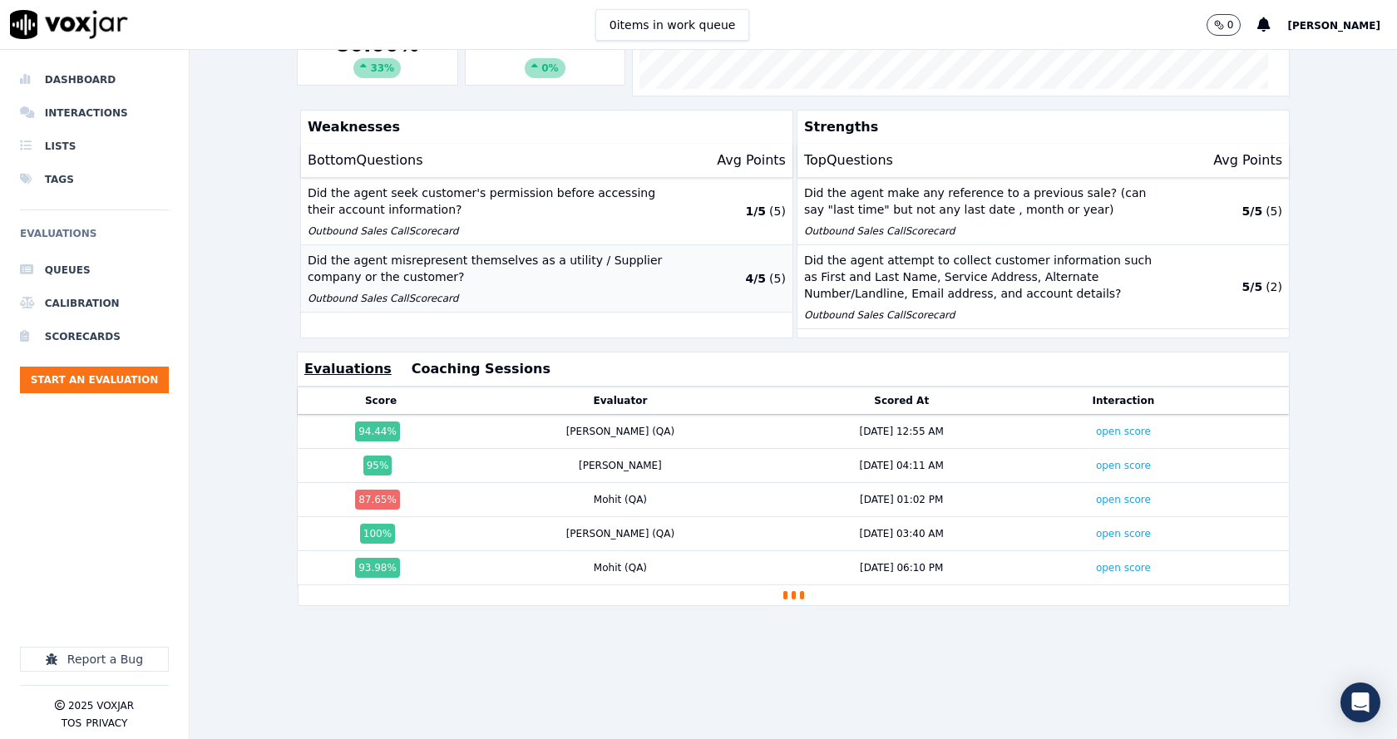
scroll to position [369, 0]
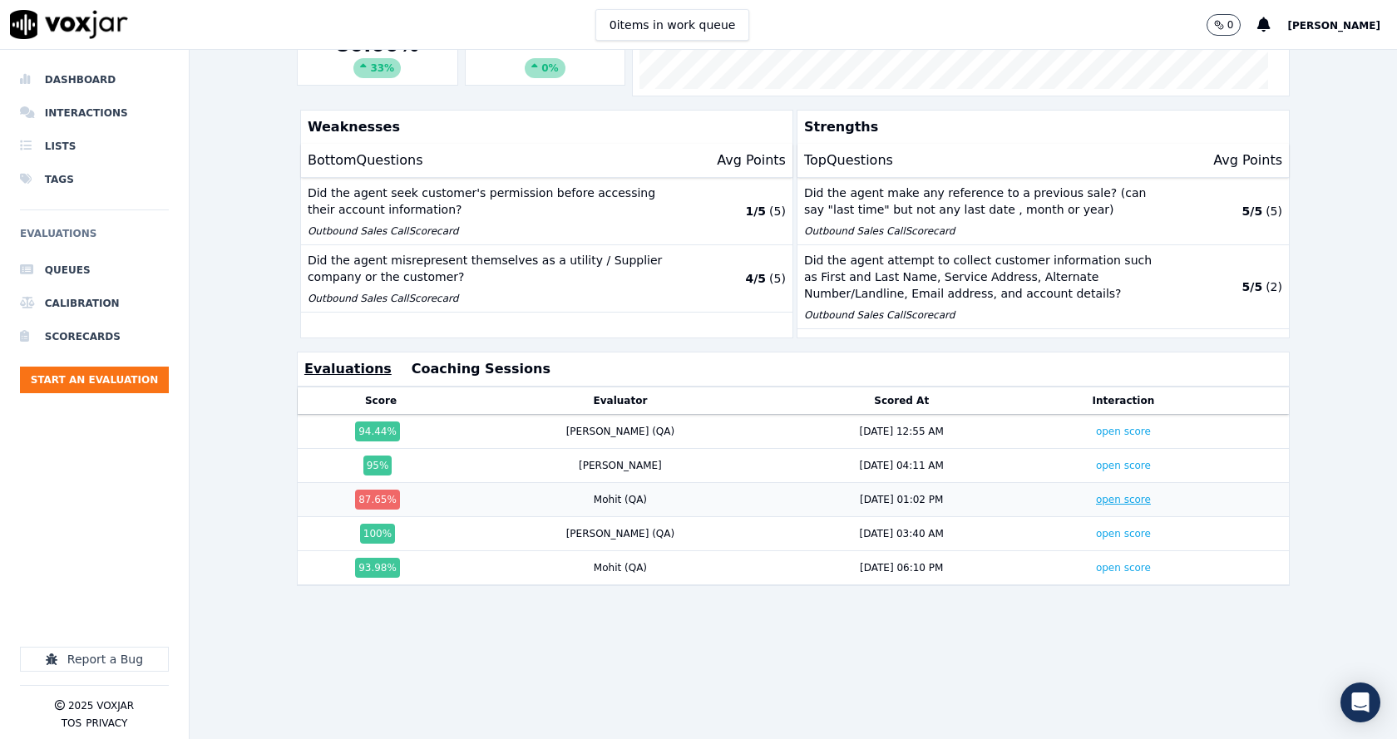
click at [1096, 494] on link "open score" at bounding box center [1123, 500] width 55 height 12
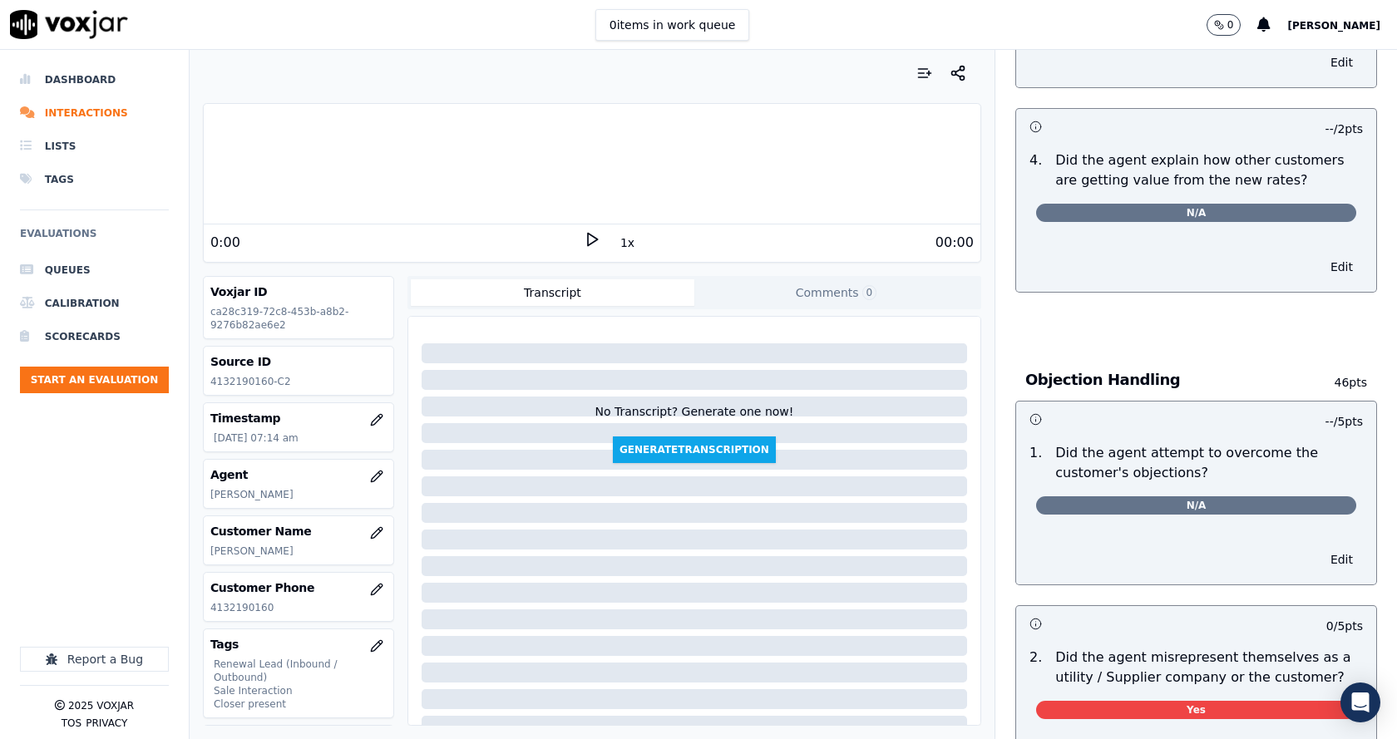
scroll to position [998, 0]
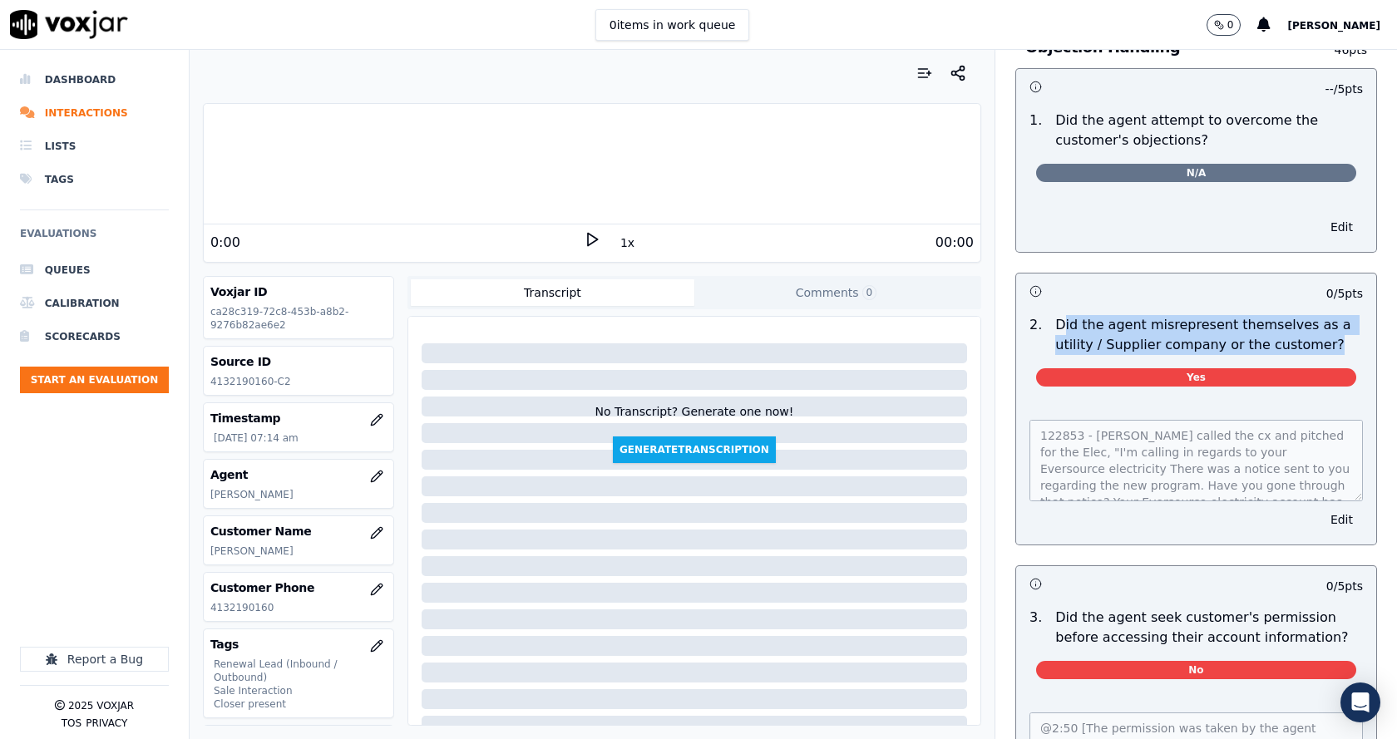
drag, startPoint x: 1312, startPoint y: 323, endPoint x: 1041, endPoint y: 314, distance: 270.4
click at [1056, 315] on p "Did the agent misrepresent themselves as a utility / Supplier company or the cu…" at bounding box center [1210, 335] width 308 height 40
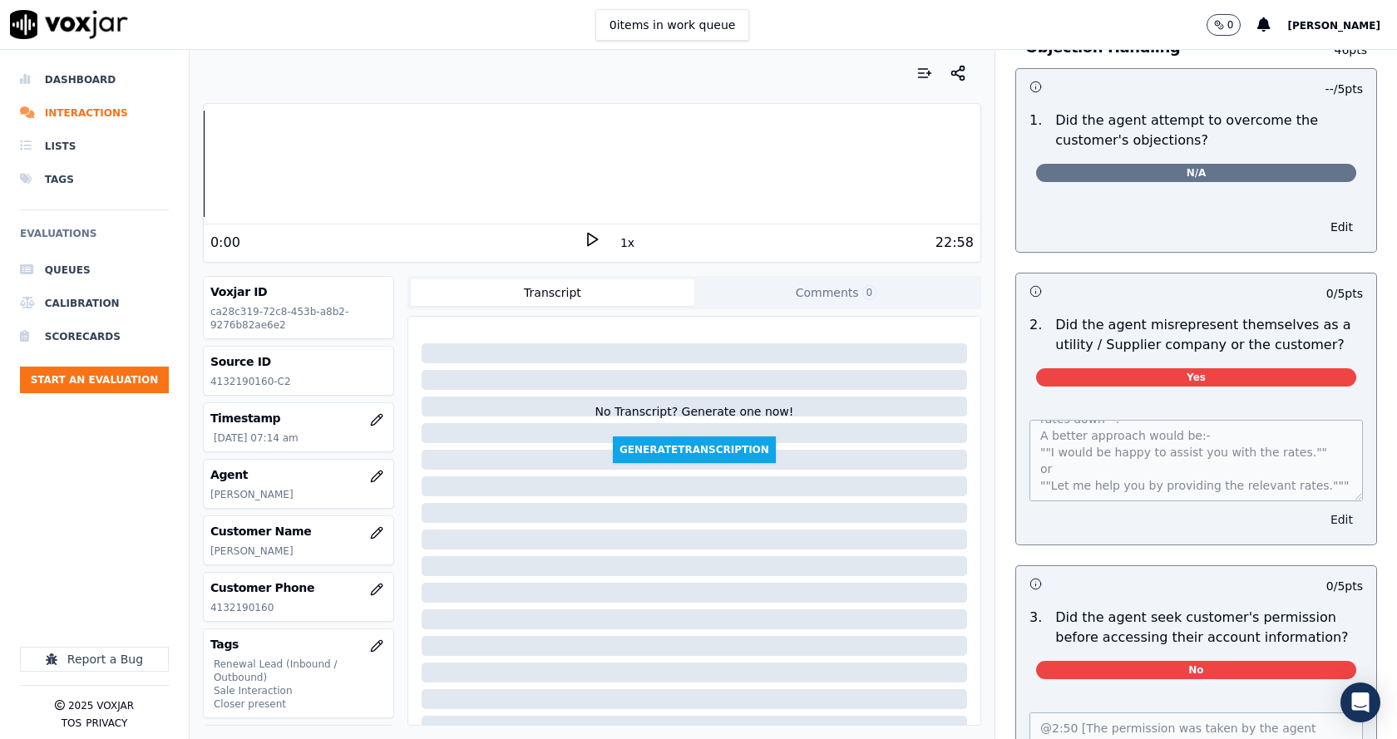
click at [1315, 492] on div "122853 - Vincent called the cx and pitched for the Elec, "I'm calling in regard…" at bounding box center [1196, 472] width 360 height 145
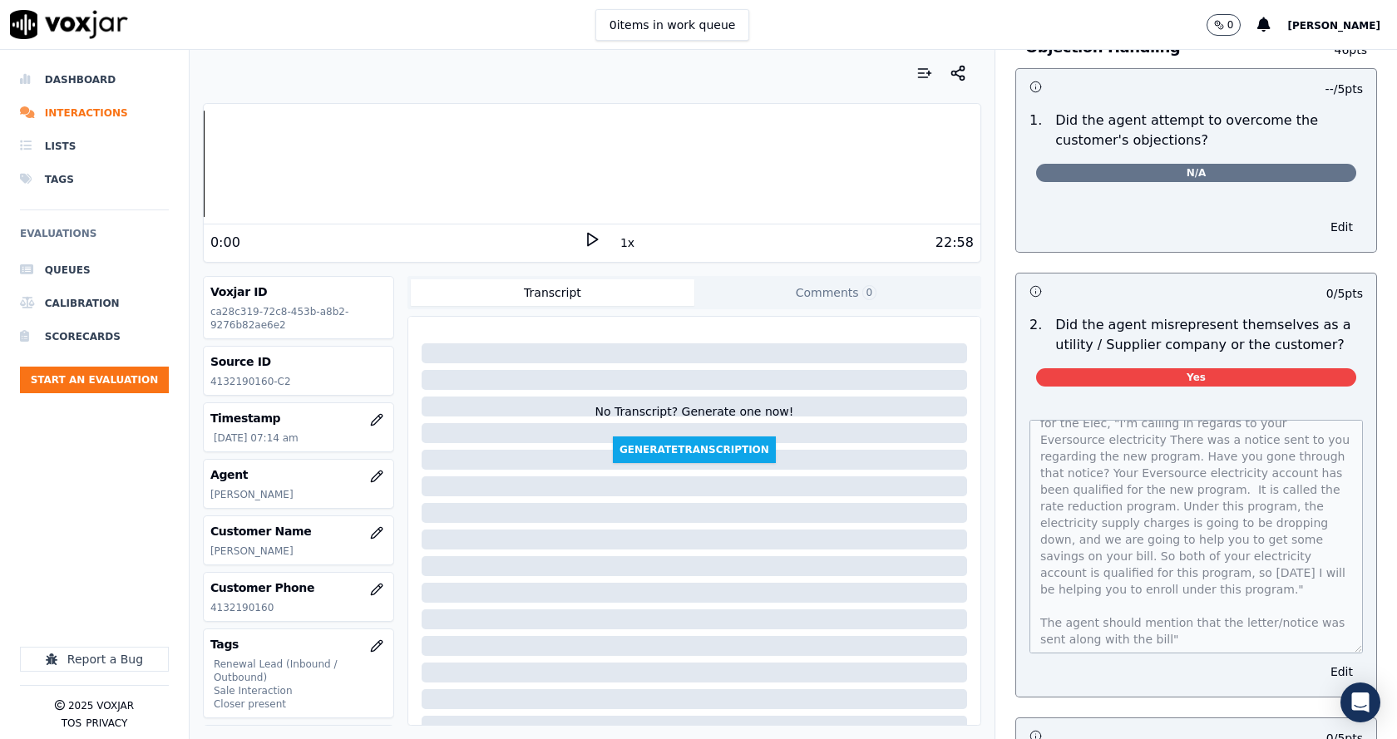
scroll to position [39, 0]
click at [1016, 590] on div "122853 - Vincent called the cx and pitched for the Elec, "I'm calling in regard…" at bounding box center [1196, 548] width 360 height 297
click at [1016, 584] on div "122853 - Vincent called the cx and pitched for the Elec, "I'm calling in regard…" at bounding box center [1196, 548] width 360 height 297
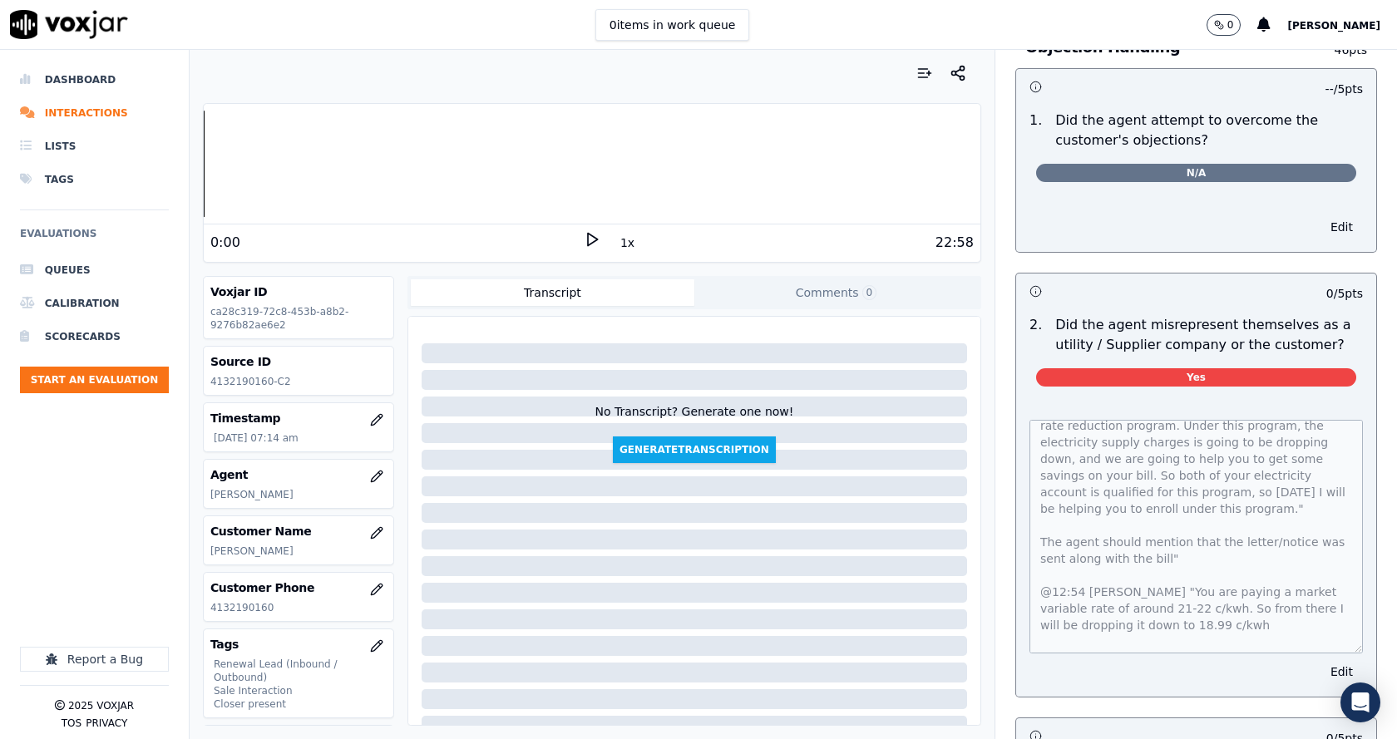
scroll to position [150, 0]
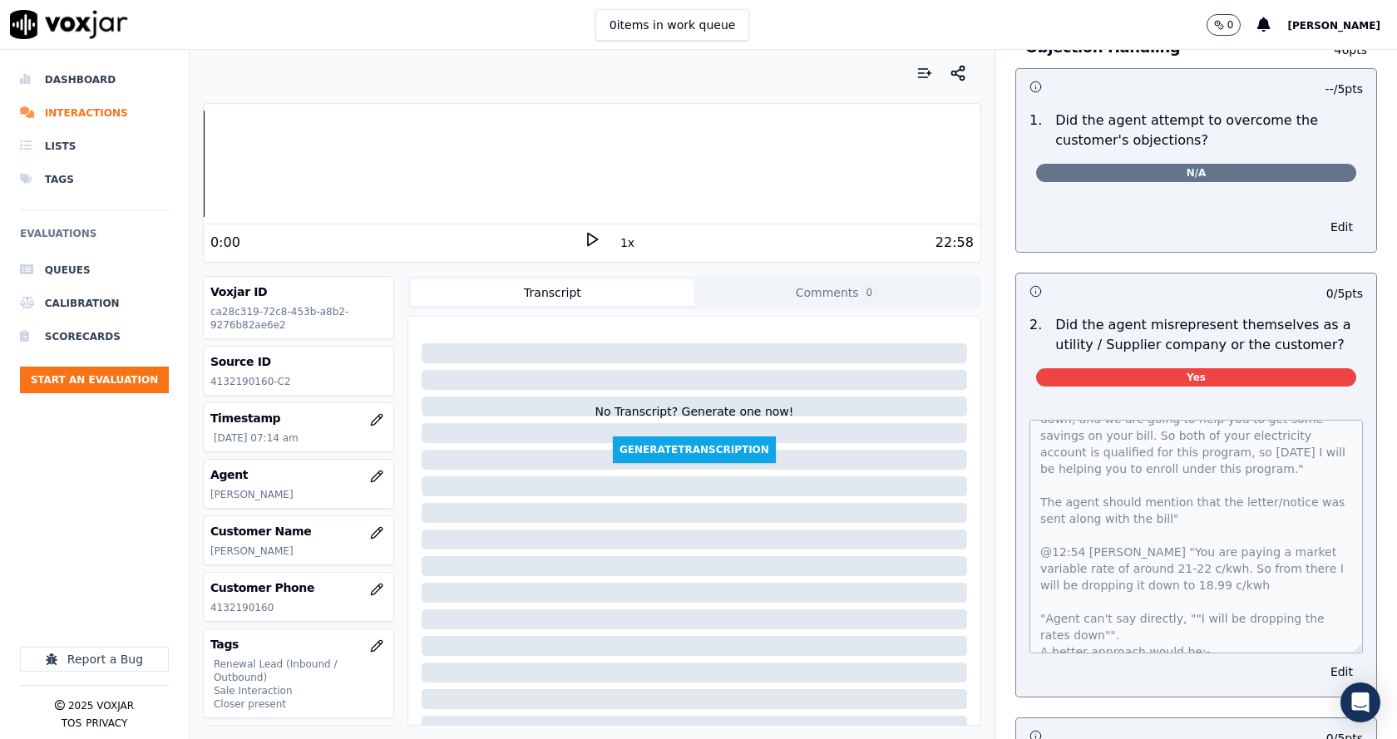
click at [277, 552] on p "CHARLES BUSHELL" at bounding box center [298, 551] width 176 height 13
click at [311, 437] on p "08/15/2025 07:14 am" at bounding box center [300, 438] width 173 height 13
drag, startPoint x: 230, startPoint y: 445, endPoint x: 211, endPoint y: 441, distance: 19.6
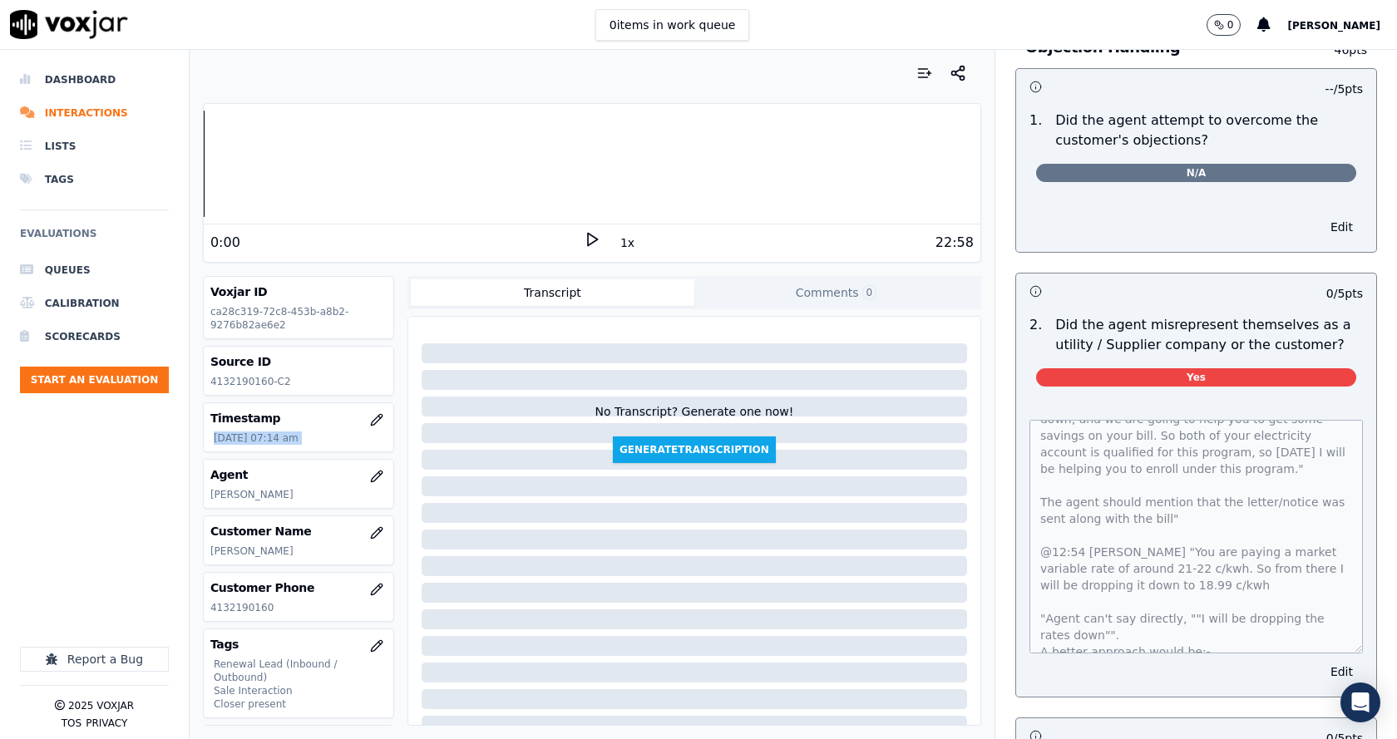
click at [211, 441] on p "08/15/2025 07:14 am" at bounding box center [298, 438] width 176 height 13
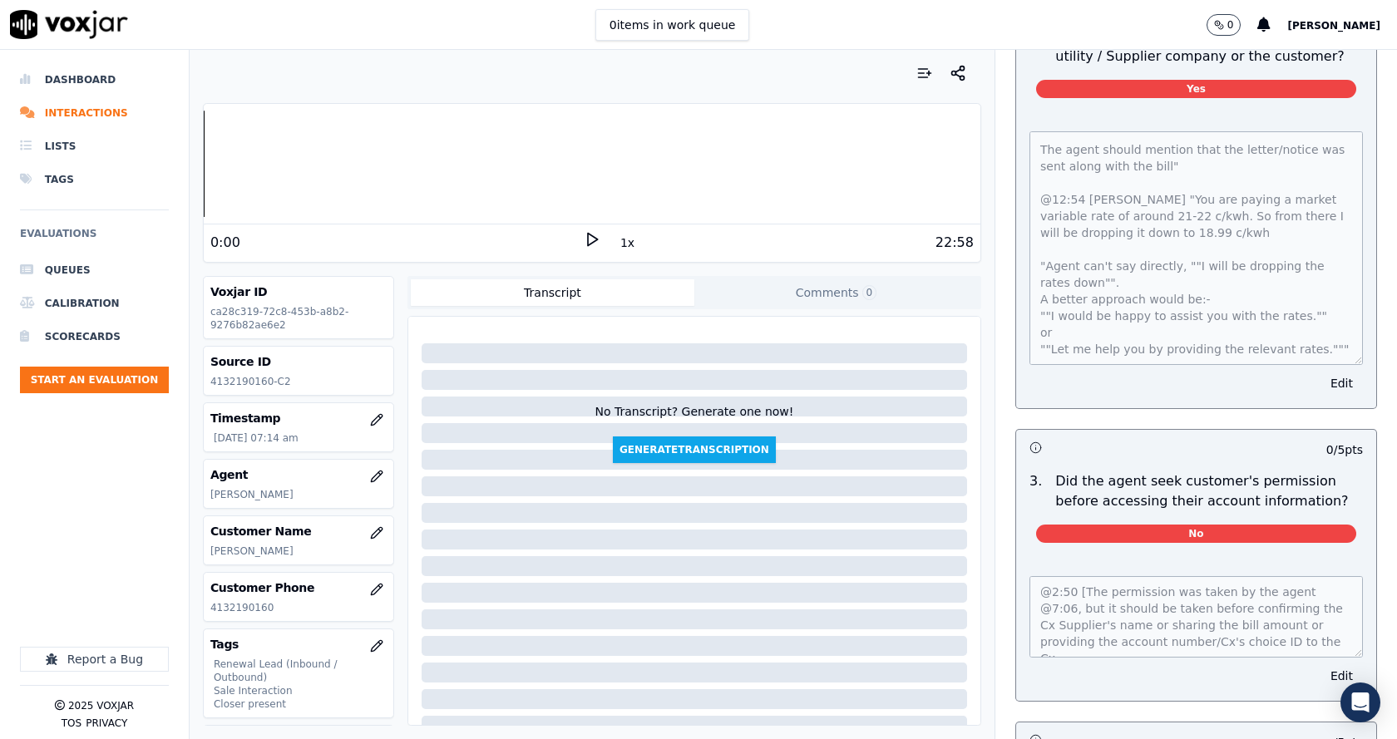
scroll to position [1331, 0]
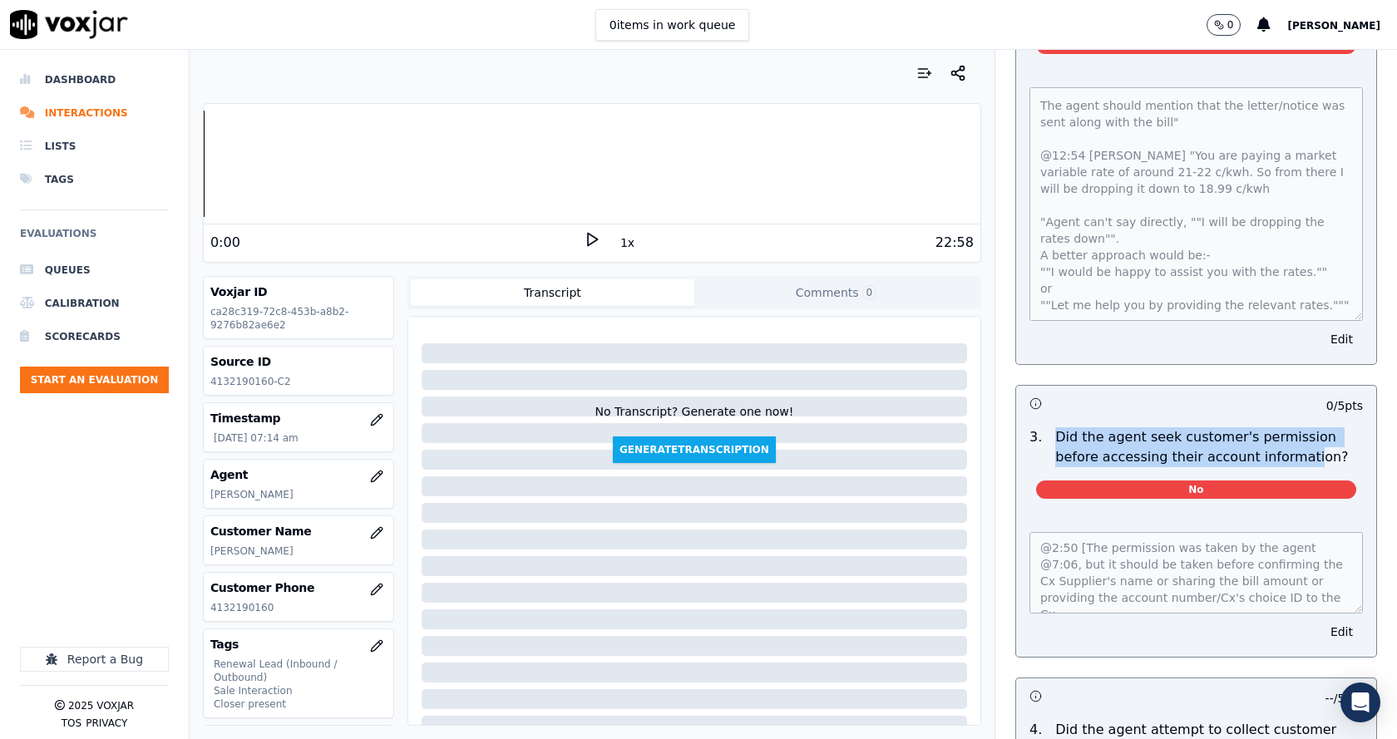
drag, startPoint x: 1034, startPoint y: 418, endPoint x: 1256, endPoint y: 437, distance: 222.8
click at [1245, 438] on div "Did the agent seek customer's permission before accessing their account informa…" at bounding box center [1209, 448] width 321 height 40
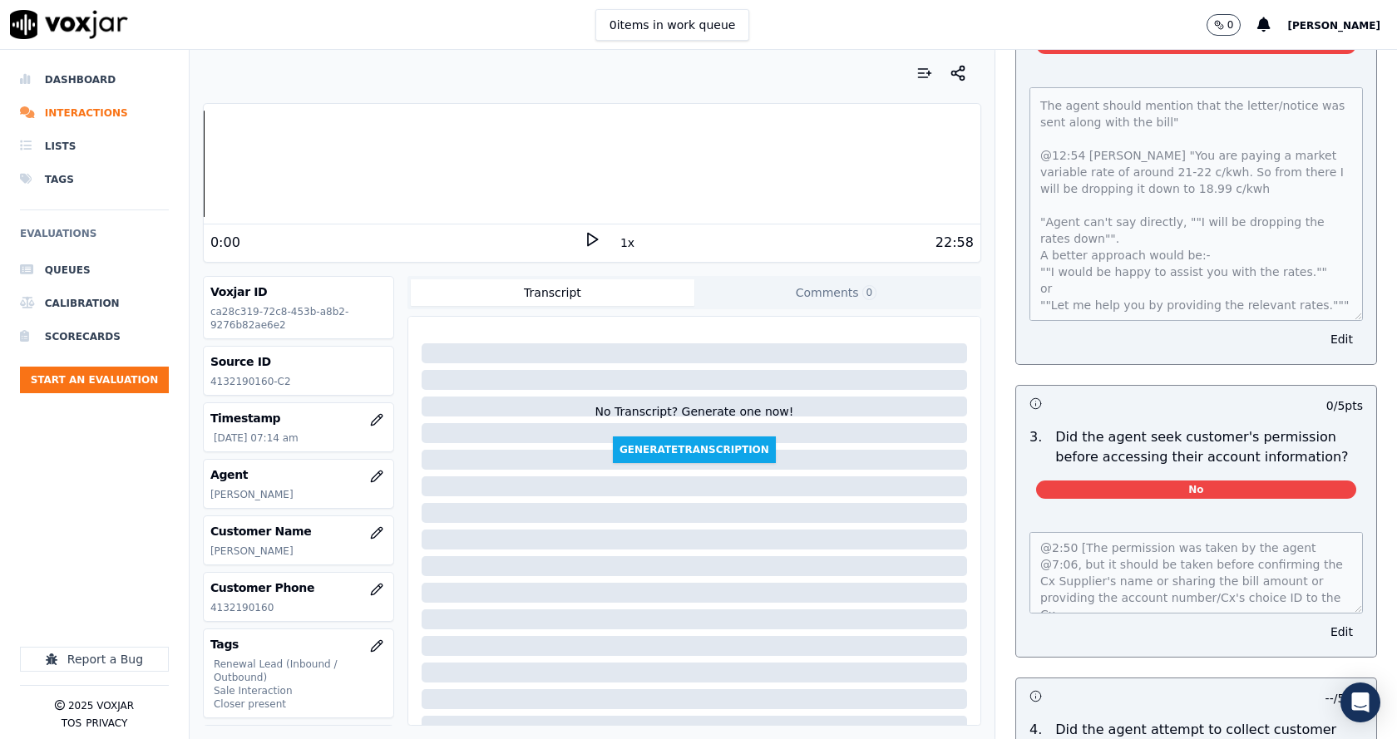
click at [1289, 440] on p "Did the agent seek customer's permission before accessing their account informa…" at bounding box center [1210, 448] width 308 height 40
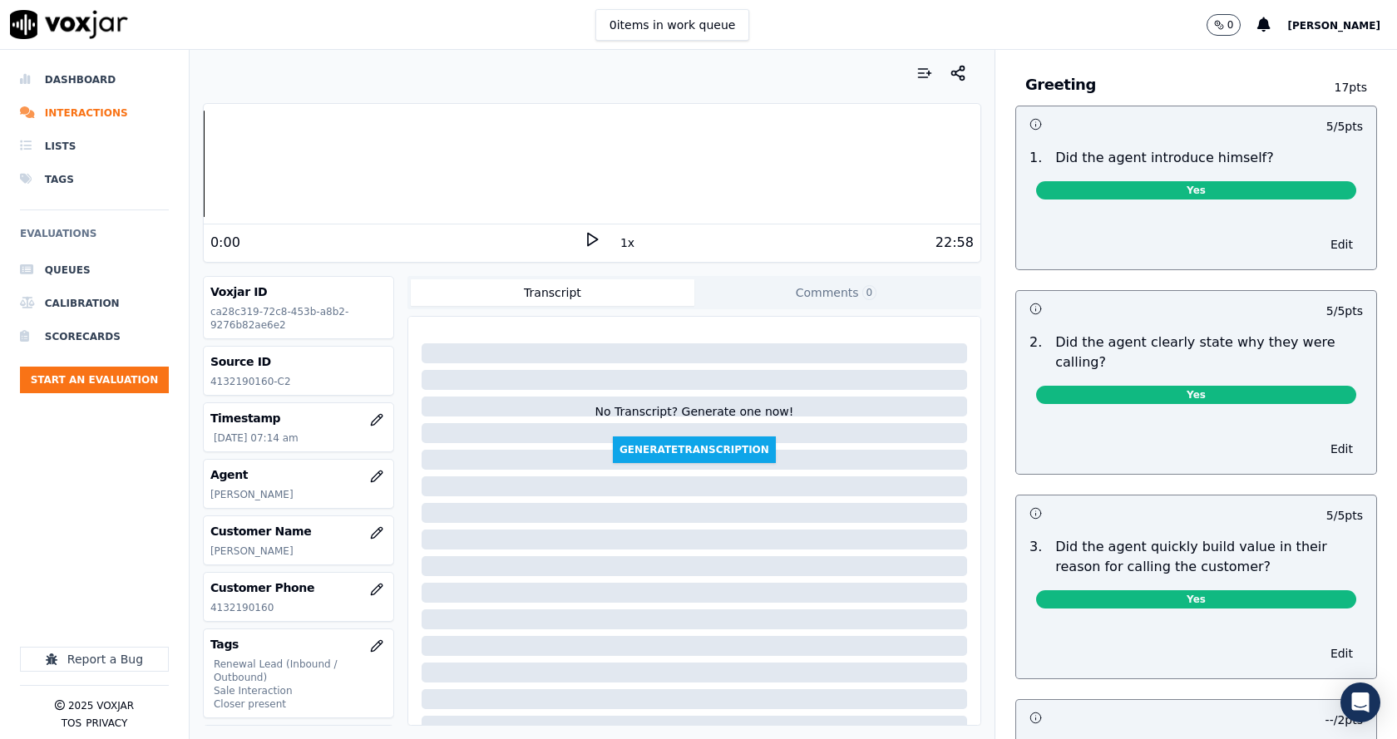
scroll to position [0, 0]
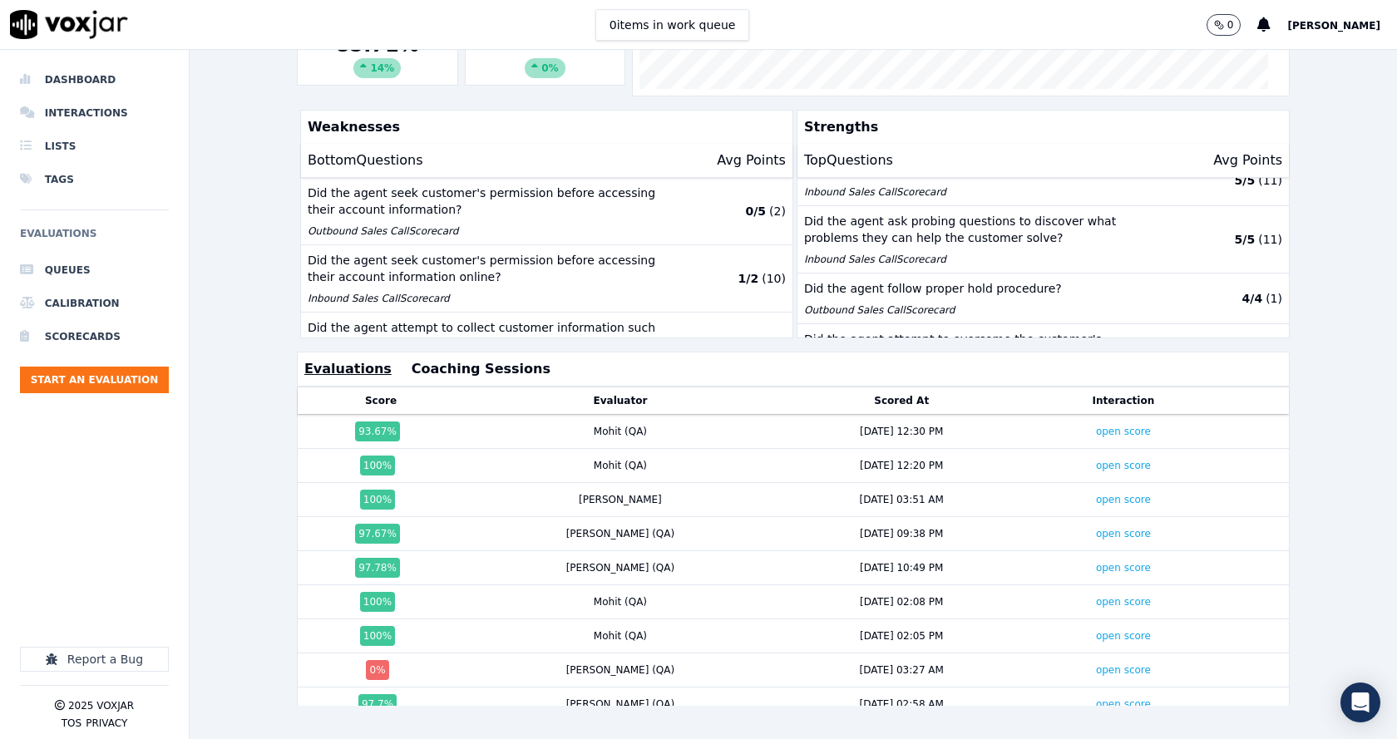
scroll to position [369, 0]
click at [1096, 426] on link "open score" at bounding box center [1123, 432] width 55 height 12
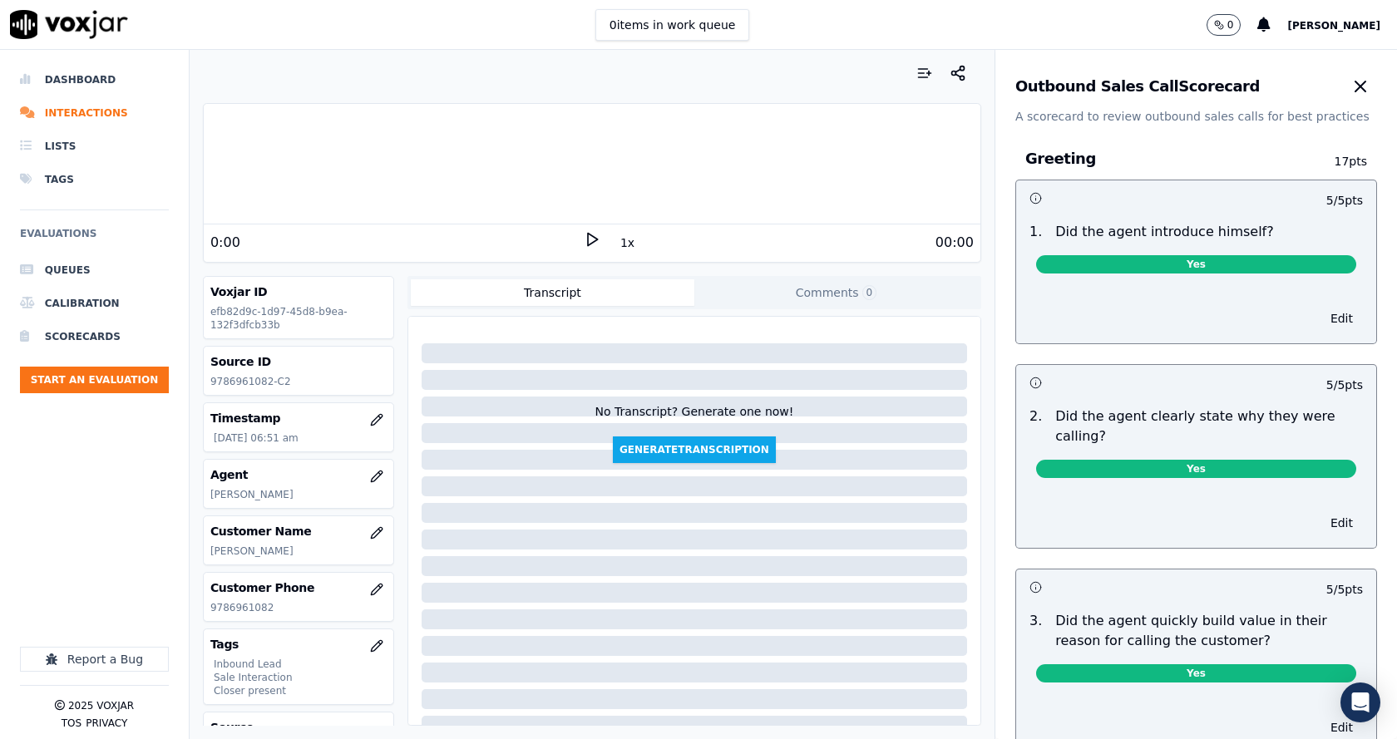
click at [273, 553] on p "RAYMOND HERNANDEZ" at bounding box center [298, 551] width 176 height 13
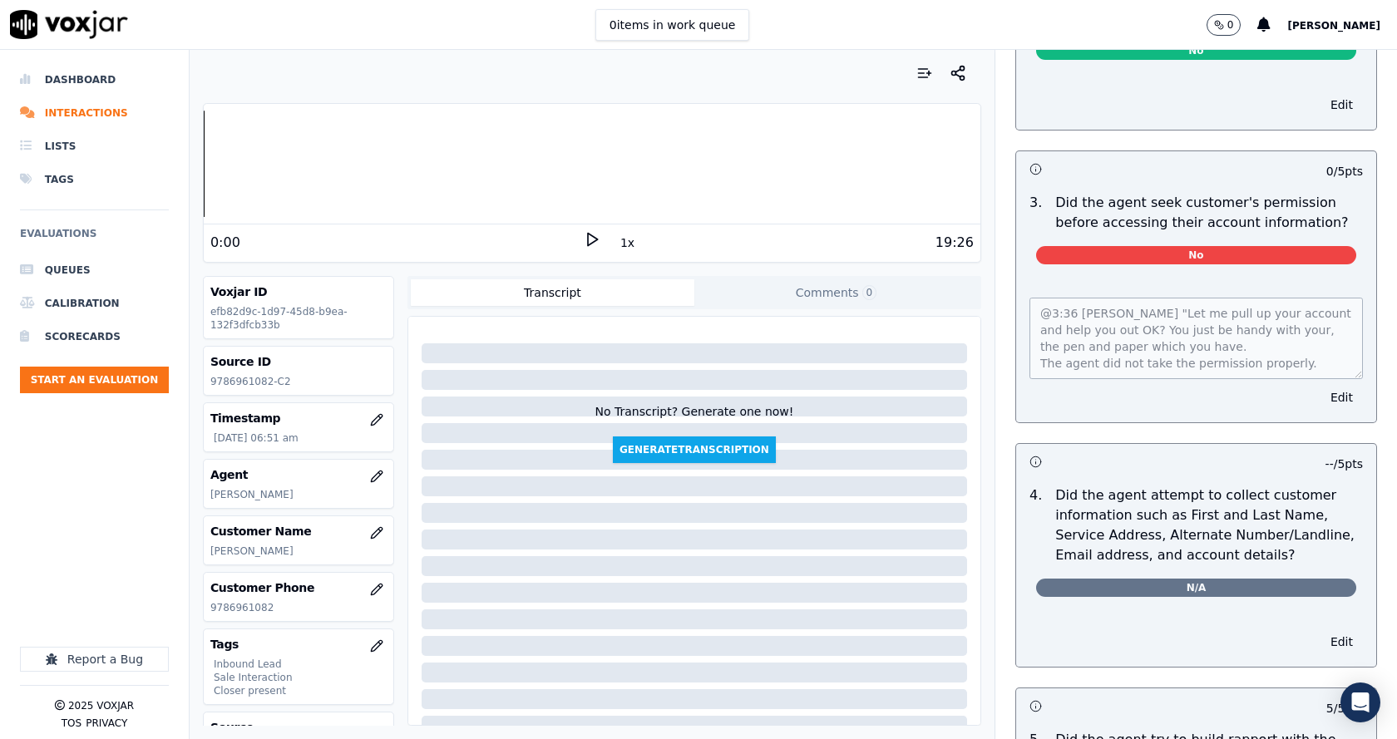
scroll to position [1331, 0]
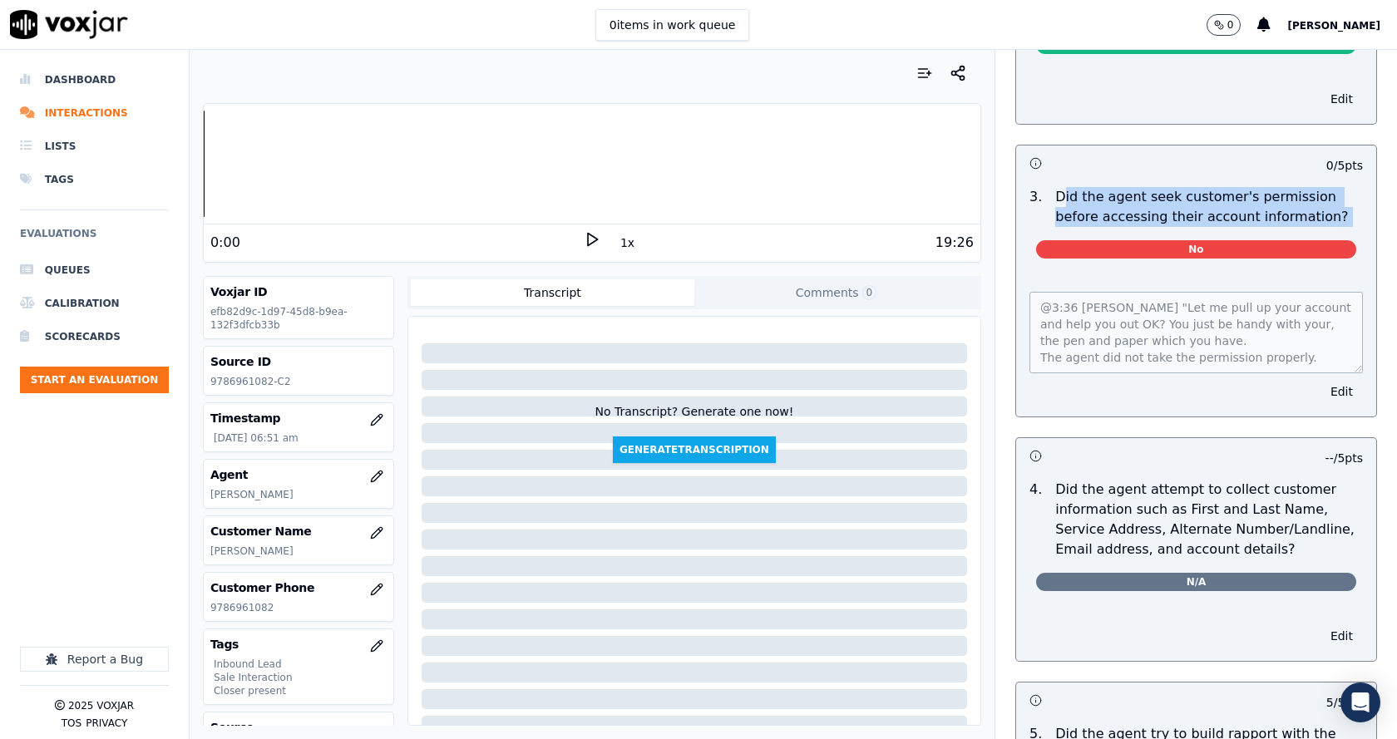
drag, startPoint x: 1044, startPoint y: 171, endPoint x: 1220, endPoint y: 214, distance: 181.4
click at [1205, 219] on div "3 . Did the agent seek customer's permission before accessing their account inf…" at bounding box center [1196, 225] width 360 height 91
click at [1248, 200] on p "Did the agent seek customer's permission before accessing their account informa…" at bounding box center [1210, 207] width 308 height 40
drag, startPoint x: 1258, startPoint y: 200, endPoint x: 1024, endPoint y: 176, distance: 235.8
click at [1024, 187] on div "3 . Did the agent seek customer's permission before accessing their account inf…" at bounding box center [1196, 207] width 347 height 40
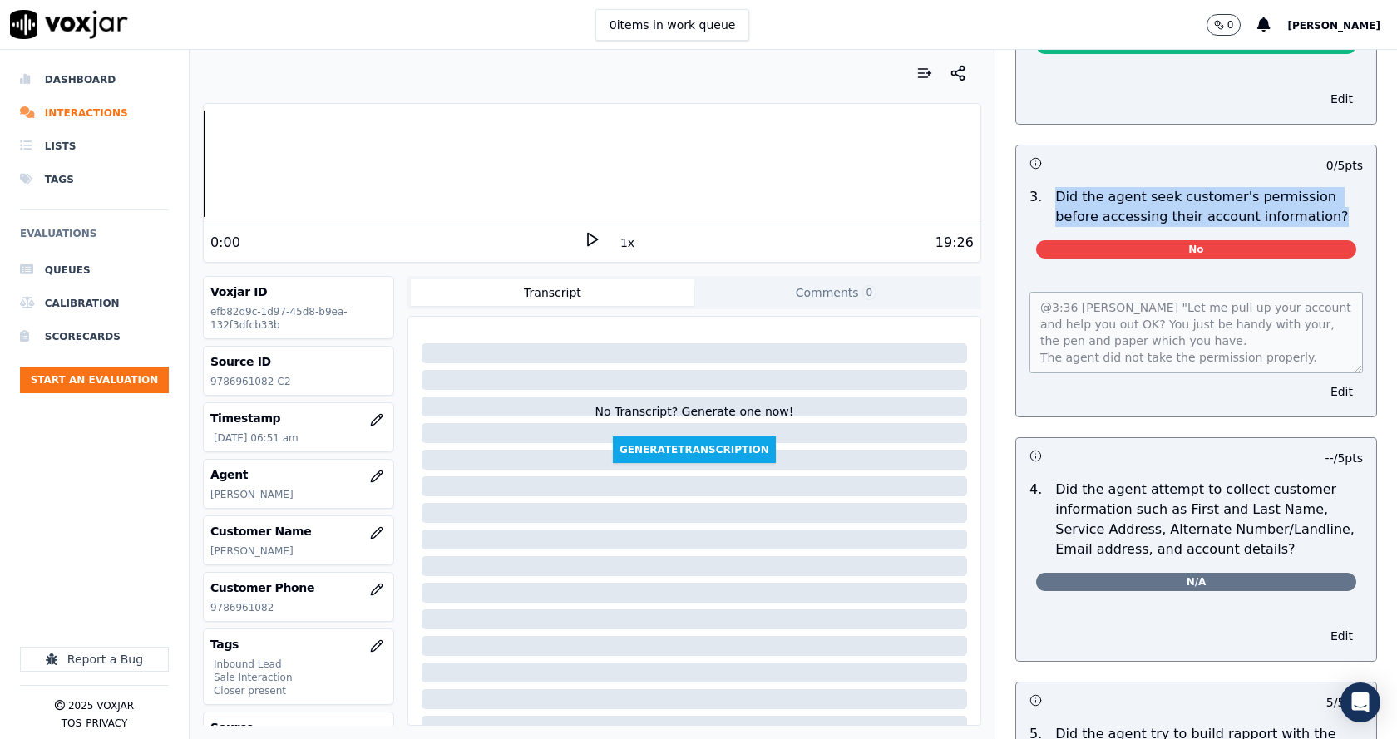
click at [1056, 187] on p "Did the agent seek customer's permission before accessing their account informa…" at bounding box center [1210, 207] width 308 height 40
drag, startPoint x: 1044, startPoint y: 181, endPoint x: 1294, endPoint y: 205, distance: 251.5
click at [1294, 205] on p "Did the agent seek customer's permission before accessing their account informa…" at bounding box center [1210, 207] width 308 height 40
drag, startPoint x: 1246, startPoint y: 193, endPoint x: 1031, endPoint y: 180, distance: 215.0
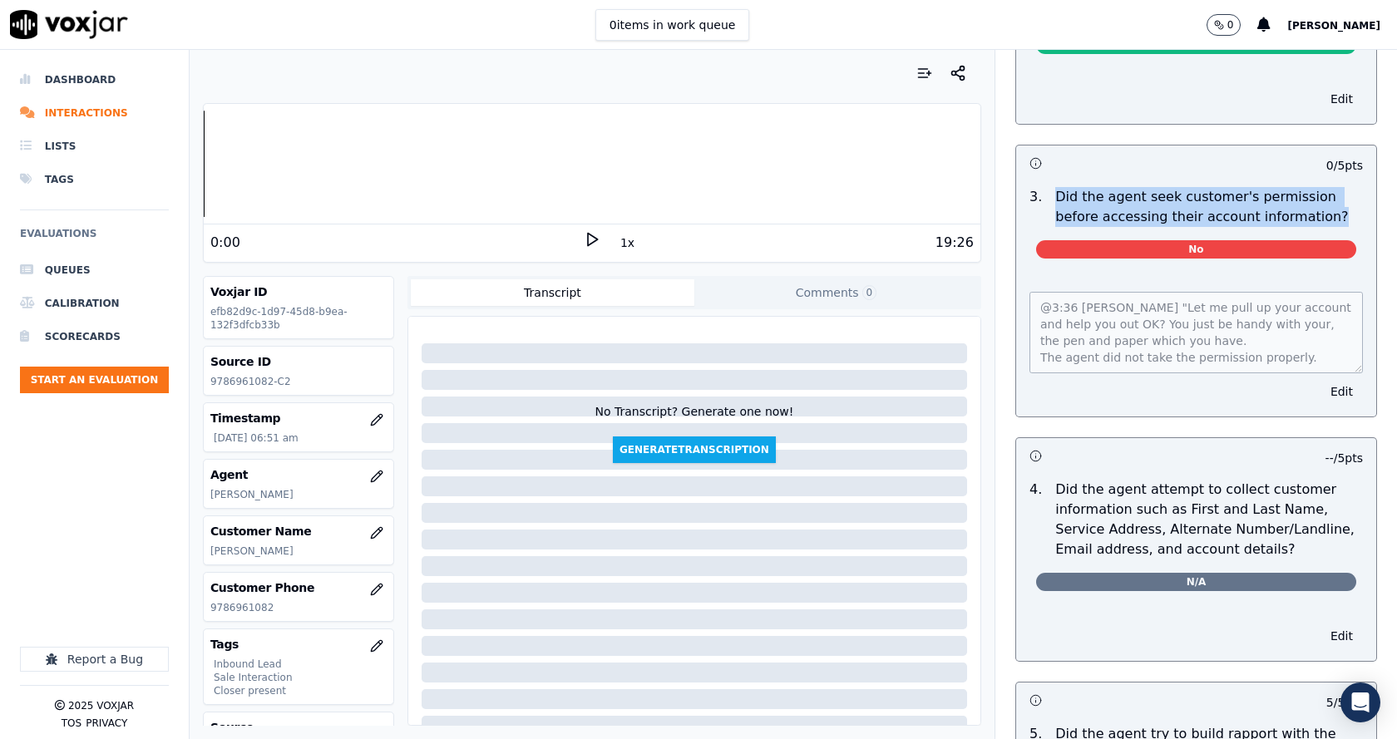
click at [1049, 187] on div "Did the agent seek customer's permission before accessing their account informa…" at bounding box center [1209, 207] width 321 height 40
drag, startPoint x: 1031, startPoint y: 180, endPoint x: 1287, endPoint y: 187, distance: 255.5
click at [1287, 187] on div "Did the agent seek customer's permission before accessing their account informa…" at bounding box center [1209, 207] width 321 height 40
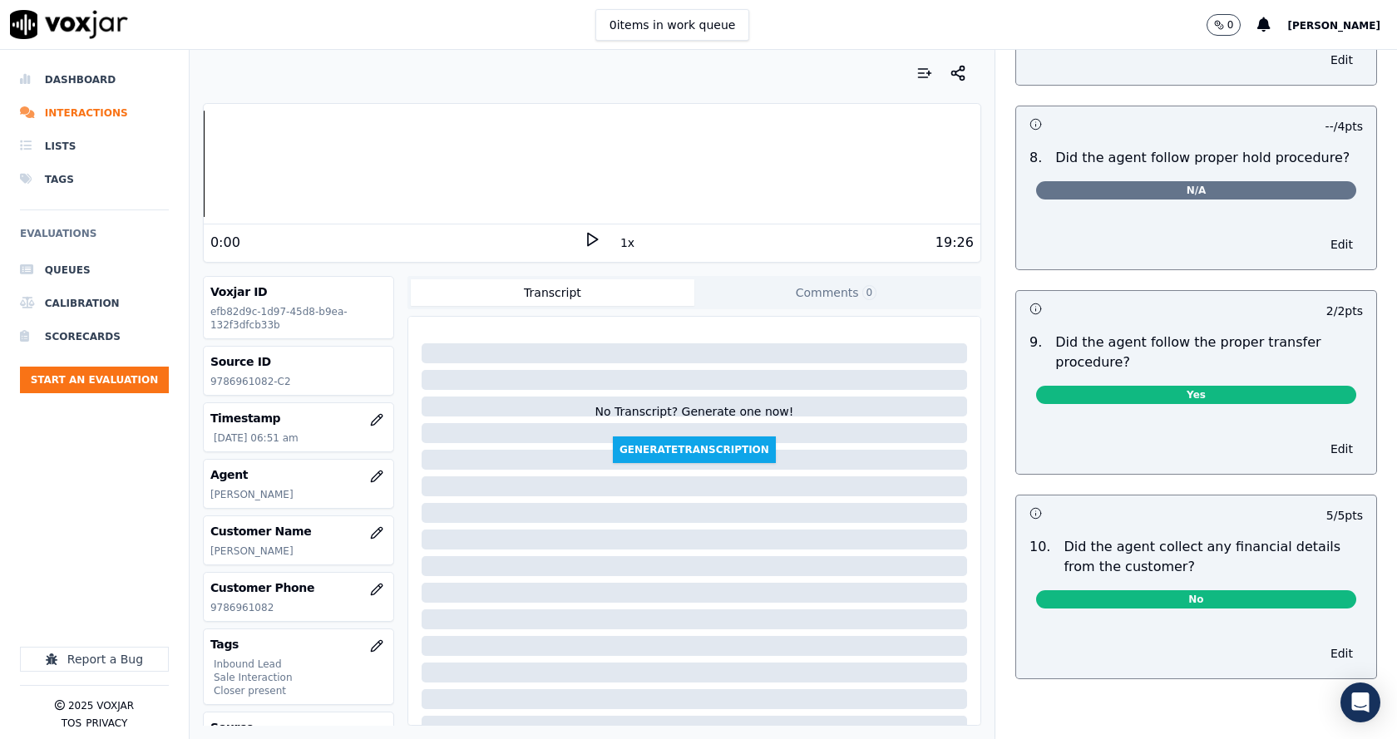
scroll to position [2578, 0]
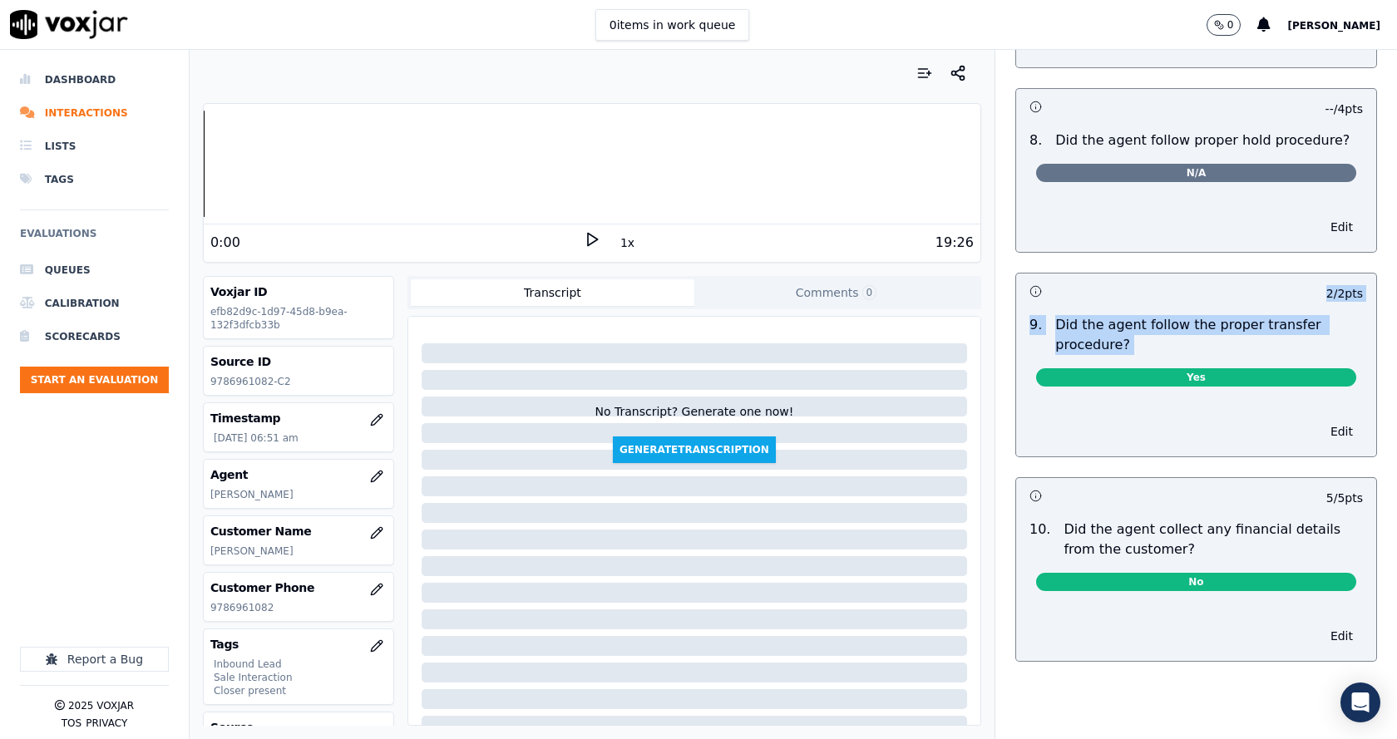
drag, startPoint x: 1031, startPoint y: 287, endPoint x: 1172, endPoint y: 339, distance: 150.5
click at [1150, 339] on div "2 / 2 pts 9 . Did the agent follow the proper transfer procedure? Yes Edit" at bounding box center [1197, 365] width 362 height 185
click at [1172, 355] on div "Yes" at bounding box center [1196, 374] width 347 height 38
drag, startPoint x: 1145, startPoint y: 328, endPoint x: 1039, endPoint y: 307, distance: 108.5
click at [1039, 309] on div "9 . Did the agent follow the proper transfer procedure? Yes" at bounding box center [1196, 354] width 360 height 91
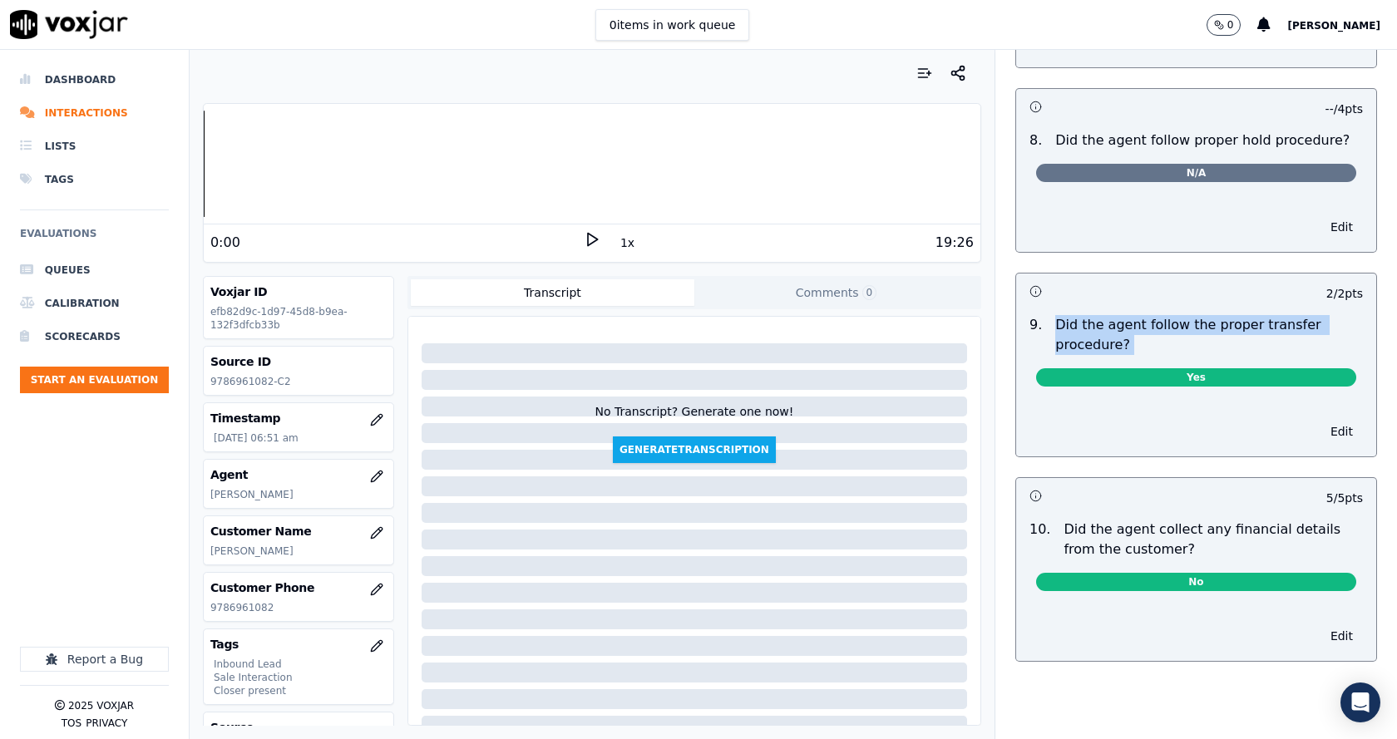
click at [1180, 333] on p "Did the agent follow the proper transfer procedure?" at bounding box center [1210, 335] width 308 height 40
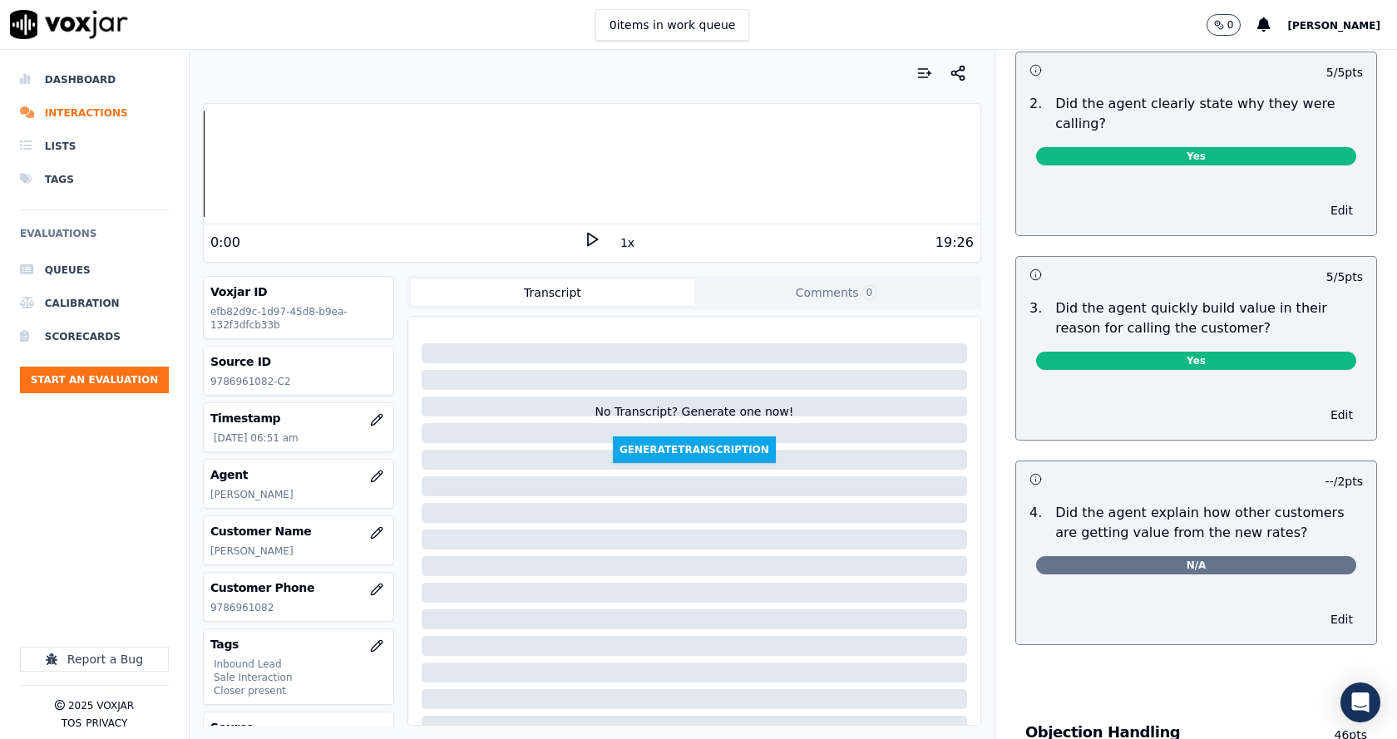
scroll to position [0, 0]
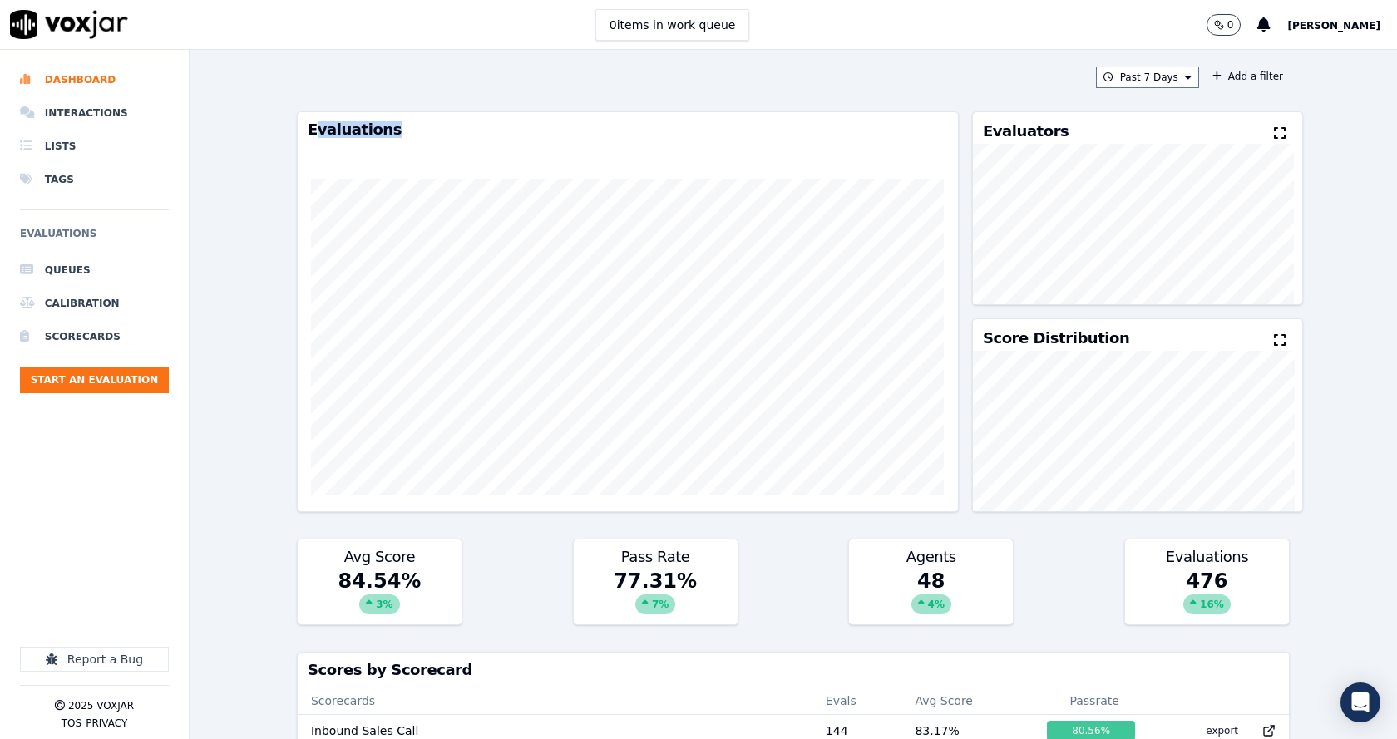
drag, startPoint x: 309, startPoint y: 127, endPoint x: 405, endPoint y: 131, distance: 95.7
click at [405, 131] on h3 "Evaluations" at bounding box center [628, 129] width 640 height 15
drag, startPoint x: 362, startPoint y: 129, endPoint x: 306, endPoint y: 133, distance: 55.9
click at [308, 133] on h3 "Evaluations" at bounding box center [628, 129] width 640 height 15
